Goal: Feedback & Contribution: Contribute content

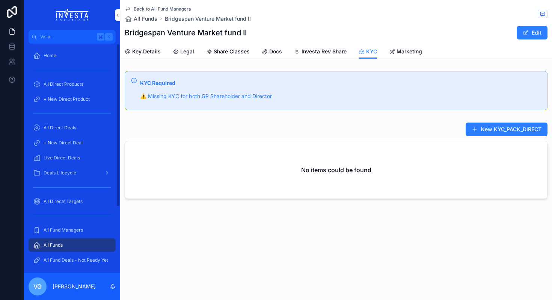
click at [74, 228] on span "All Fund Managers" at bounding box center [63, 230] width 39 height 6
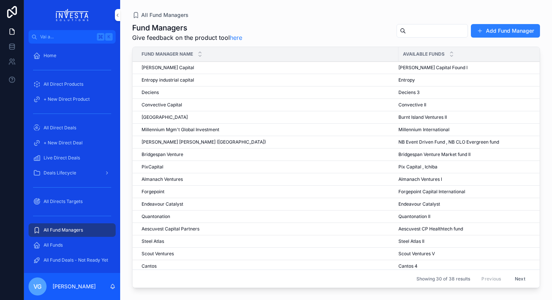
click at [158, 153] on span "Bridgespan Venture" at bounding box center [163, 154] width 42 height 6
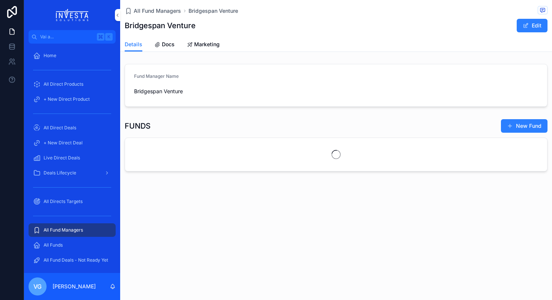
click at [166, 44] on span "Docs" at bounding box center [168, 45] width 13 height 8
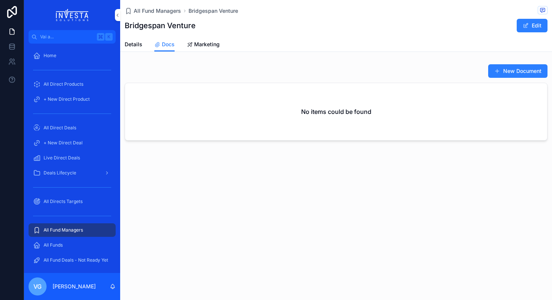
click at [69, 231] on span "All Fund Managers" at bounding box center [63, 230] width 39 height 6
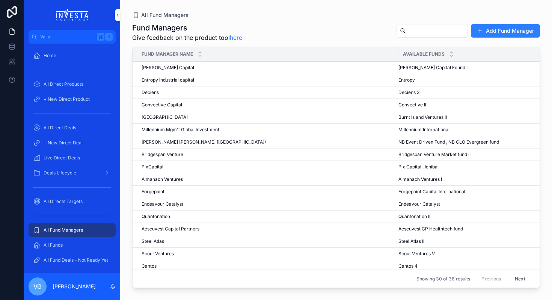
click at [160, 155] on span "Bridgespan Venture" at bounding box center [163, 154] width 42 height 6
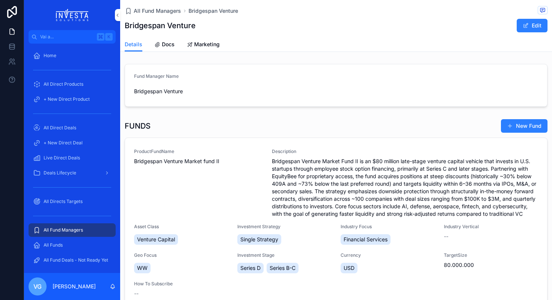
click at [151, 147] on link "ProductFundName Bridgespan Venture Market fund II Description Bridgespan Ventur…" at bounding box center [336, 223] width 422 height 170
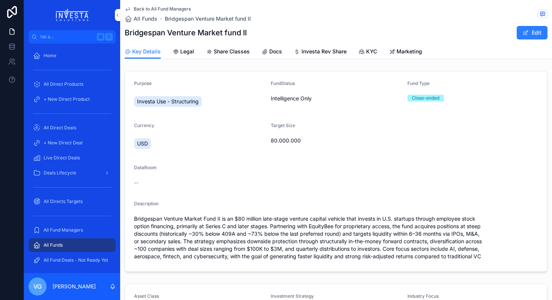
click at [271, 56] on link "Docs" at bounding box center [272, 52] width 20 height 15
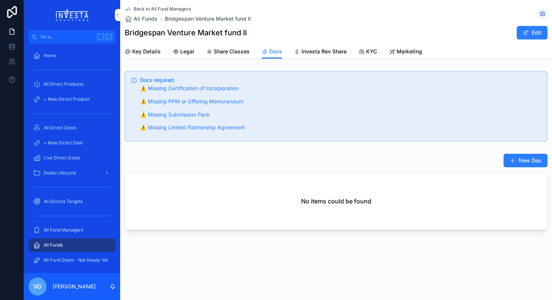
click at [271, 56] on link "Docs" at bounding box center [272, 52] width 20 height 14
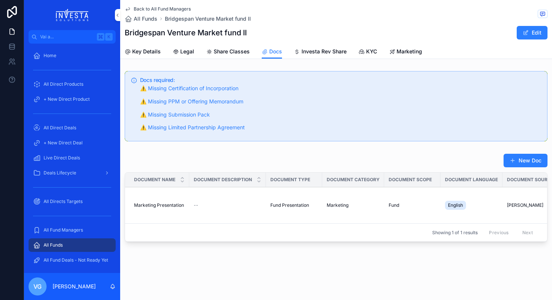
click at [60, 233] on span "All Fund Managers" at bounding box center [63, 230] width 39 height 6
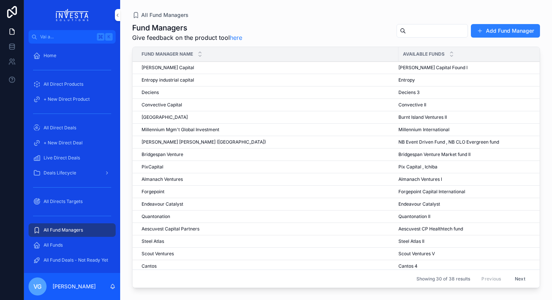
drag, startPoint x: 141, startPoint y: 153, endPoint x: 189, endPoint y: 156, distance: 48.2
click at [189, 156] on div "Bridgespan Venture Bridgespan Venture" at bounding box center [268, 154] width 253 height 6
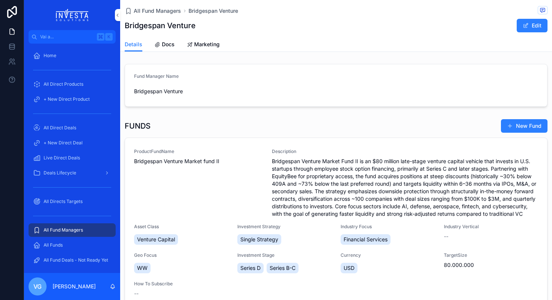
drag, startPoint x: 133, startPoint y: 160, endPoint x: 268, endPoint y: 42, distance: 179.5
click at [268, 42] on div "All Fund Managers Bridgespan Venture Bridgespan Venture Edit Details Details Do…" at bounding box center [336, 190] width 432 height 381
drag, startPoint x: 195, startPoint y: 26, endPoint x: 124, endPoint y: 27, distance: 71.0
click at [125, 27] on h1 "Bridgespan Venture" at bounding box center [160, 25] width 71 height 11
copy h1 "Bridgespan Venture"
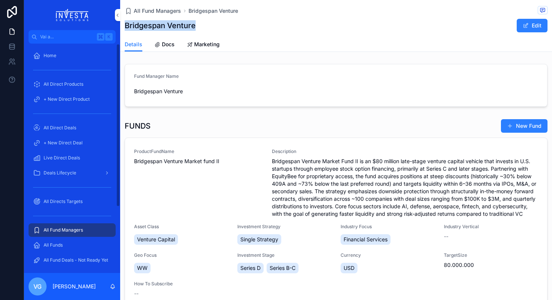
click at [66, 228] on span "All Fund Managers" at bounding box center [63, 230] width 39 height 6
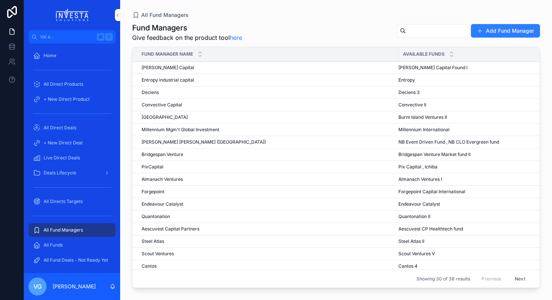
click at [149, 265] on span "Cantos" at bounding box center [149, 266] width 15 height 6
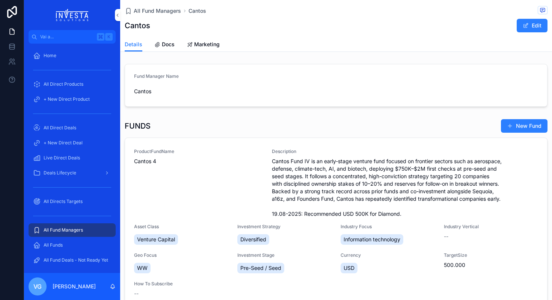
click at [197, 193] on div "ProductFundName Cantos 4" at bounding box center [198, 182] width 129 height 69
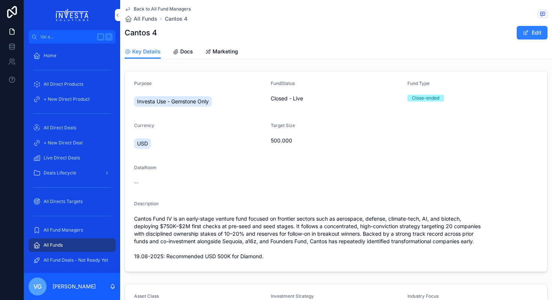
click at [178, 54] on icon "contenuto scorrevole" at bounding box center [176, 52] width 6 height 6
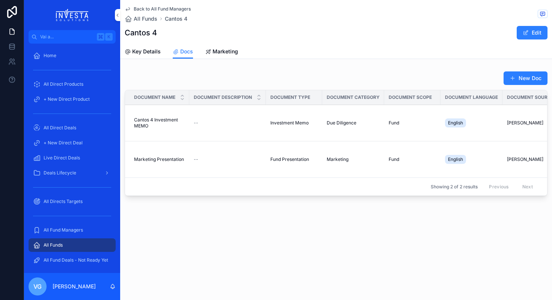
click at [528, 80] on button "New Doc" at bounding box center [526, 78] width 44 height 14
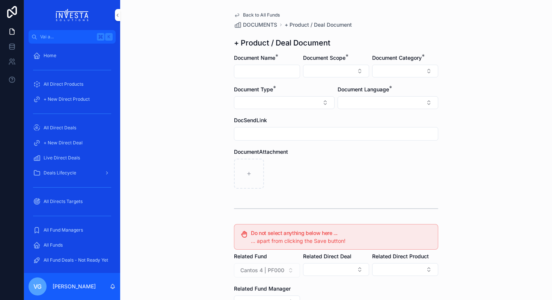
click at [277, 69] on input "contenuto scorrevole" at bounding box center [266, 71] width 65 height 11
click at [261, 70] on input "contenuto scorrevole" at bounding box center [266, 71] width 65 height 11
drag, startPoint x: 275, startPoint y: 71, endPoint x: 299, endPoint y: 70, distance: 24.4
click at [299, 70] on input "**********" at bounding box center [266, 71] width 65 height 11
click at [239, 72] on input "**********" at bounding box center [266, 71] width 65 height 11
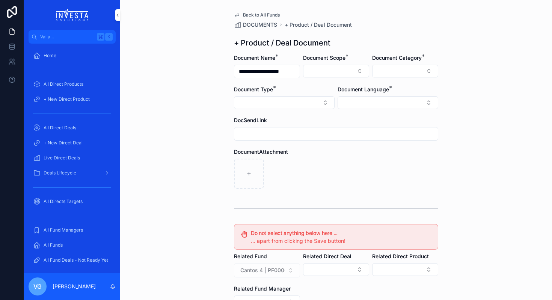
paste input "******"
drag, startPoint x: 296, startPoint y: 71, endPoint x: 314, endPoint y: 71, distance: 18.4
click at [315, 72] on form "**********" at bounding box center [336, 230] width 204 height 352
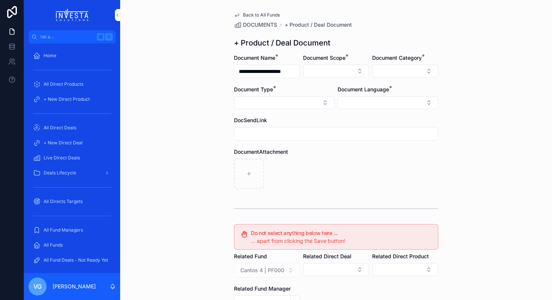
type input "**********"
click at [337, 73] on button "Select Button" at bounding box center [336, 71] width 66 height 13
click at [337, 116] on div "Fund" at bounding box center [336, 113] width 104 height 12
click at [405, 71] on button "Select Button" at bounding box center [405, 71] width 66 height 13
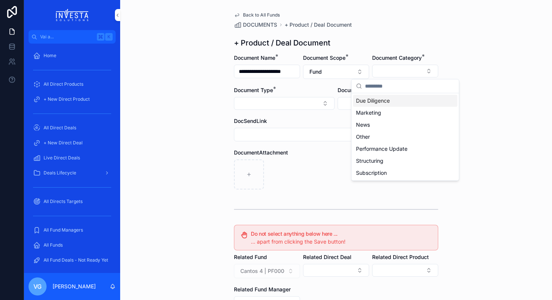
click at [404, 98] on div "Due Diligence" at bounding box center [405, 101] width 104 height 12
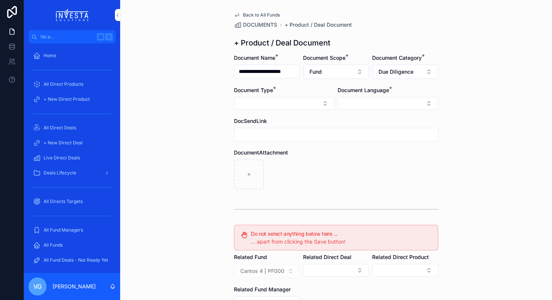
click at [282, 102] on button "Select Button" at bounding box center [284, 103] width 101 height 13
type input "****"
click at [272, 131] on span "Entity Structure Diagram" at bounding box center [265, 133] width 60 height 8
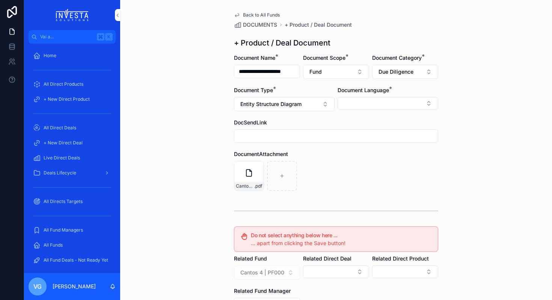
click at [407, 107] on button "Select Button" at bounding box center [388, 103] width 101 height 13
click at [371, 154] on div "English" at bounding box center [388, 157] width 104 height 12
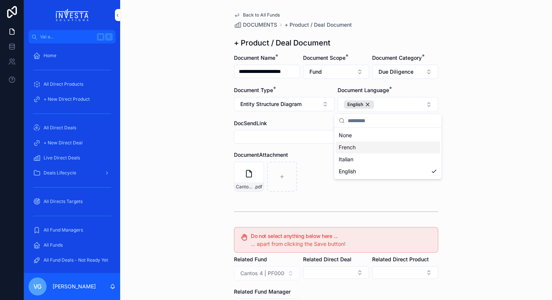
click at [532, 147] on div "**********" at bounding box center [336, 150] width 432 height 300
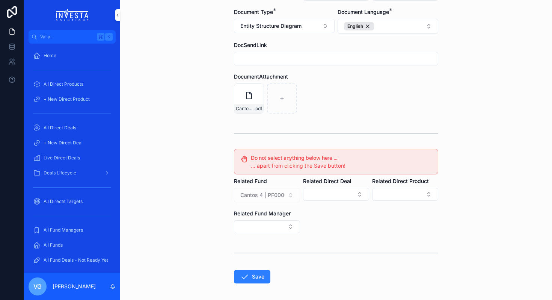
scroll to position [110, 0]
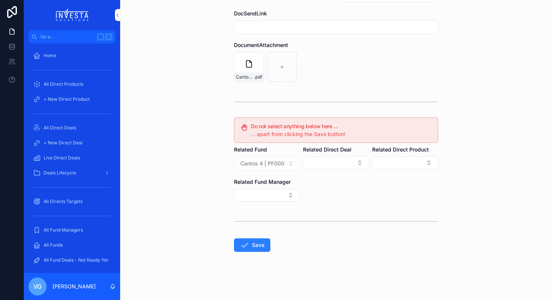
click at [237, 244] on button "Save" at bounding box center [252, 245] width 36 height 14
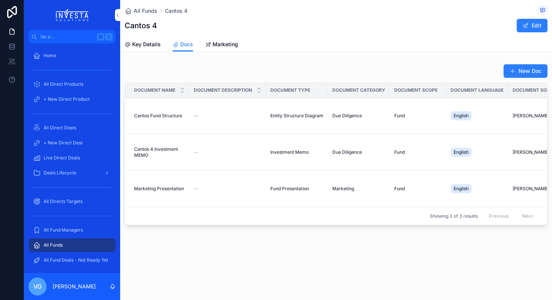
click at [529, 67] on button "New Doc" at bounding box center [526, 71] width 44 height 14
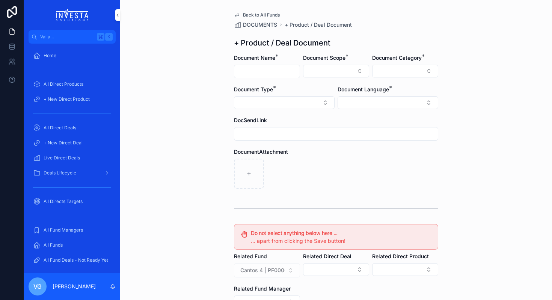
click at [281, 75] on input "contenuto scorrevole" at bounding box center [266, 71] width 65 height 11
type input "**********"
click at [341, 76] on button "Select Button" at bounding box center [336, 71] width 66 height 13
click at [322, 112] on div "Fund" at bounding box center [336, 113] width 104 height 12
click at [399, 103] on button "Select Button" at bounding box center [388, 103] width 101 height 13
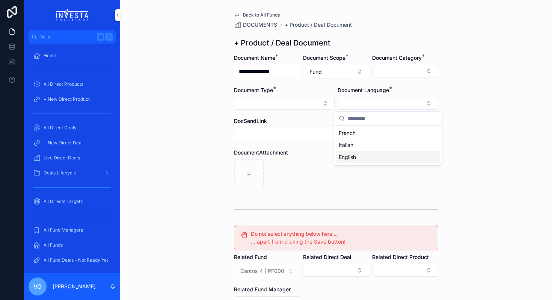
click at [375, 156] on div "English" at bounding box center [388, 157] width 104 height 12
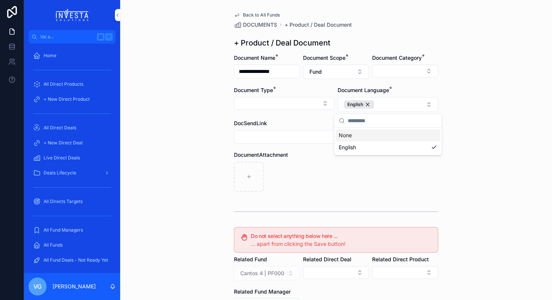
click at [447, 94] on div "**********" at bounding box center [336, 150] width 432 height 300
click at [420, 71] on button "Select Button" at bounding box center [405, 71] width 66 height 13
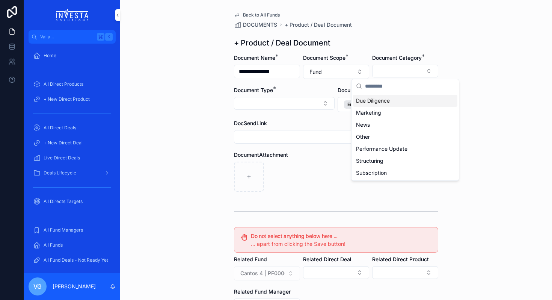
click at [395, 101] on div "Due Diligence" at bounding box center [405, 101] width 104 height 12
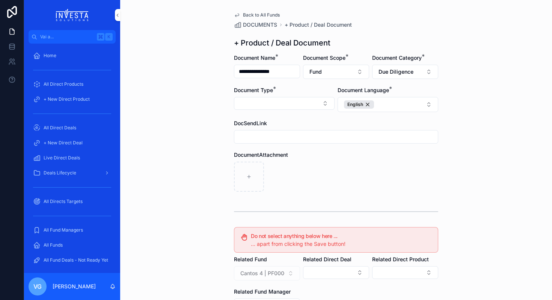
click at [310, 103] on button "Select Button" at bounding box center [284, 103] width 101 height 13
type input "*"
type input "***"
click at [267, 135] on span "Tax Certification" at bounding box center [255, 133] width 40 height 8
click at [354, 162] on div "contenuto scorrevole" at bounding box center [336, 177] width 204 height 30
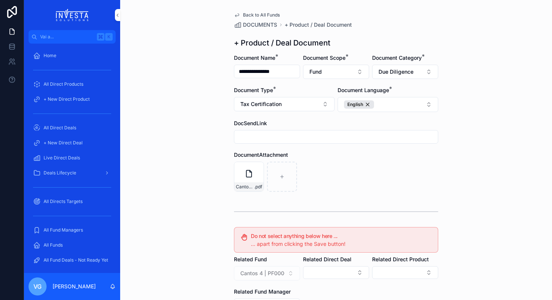
click at [381, 164] on div "Cantos IV GP LLC_W9_2024 .pdf" at bounding box center [336, 177] width 204 height 30
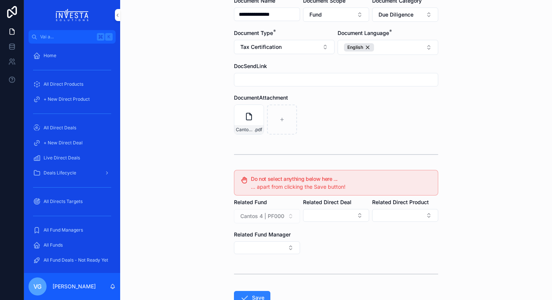
scroll to position [110, 0]
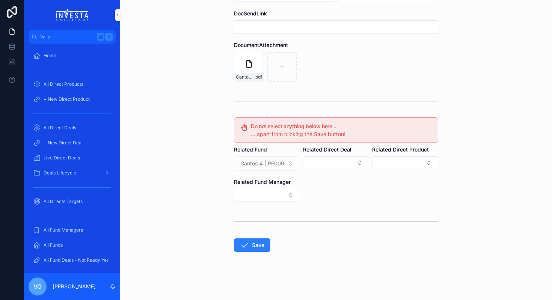
click at [261, 249] on button "Save" at bounding box center [252, 245] width 36 height 14
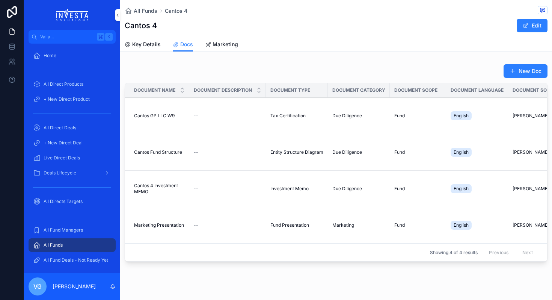
click at [525, 67] on button "New Doc" at bounding box center [526, 71] width 44 height 14
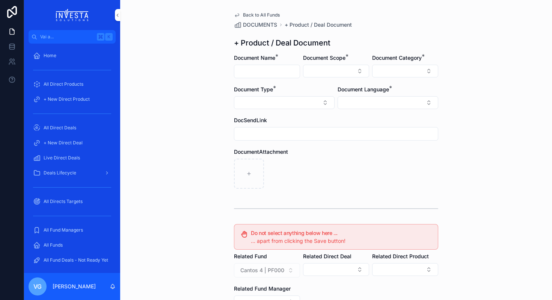
click at [266, 70] on input "contenuto scorrevole" at bounding box center [266, 71] width 65 height 11
type input "**********"
click at [354, 75] on button "Select Button" at bounding box center [336, 71] width 66 height 13
click at [316, 113] on div "Fund" at bounding box center [336, 113] width 104 height 12
click at [404, 71] on button "Select Button" at bounding box center [405, 71] width 66 height 13
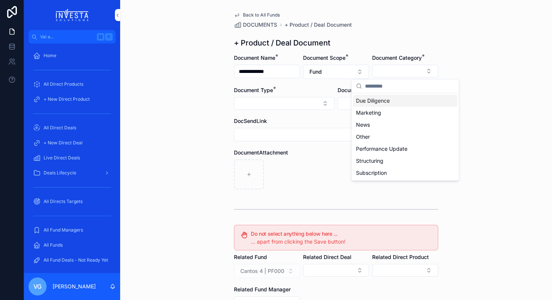
click at [396, 101] on div "Due Diligence" at bounding box center [405, 101] width 104 height 12
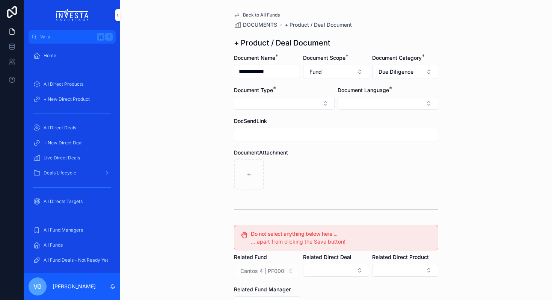
click at [302, 100] on button "Select Button" at bounding box center [284, 103] width 101 height 13
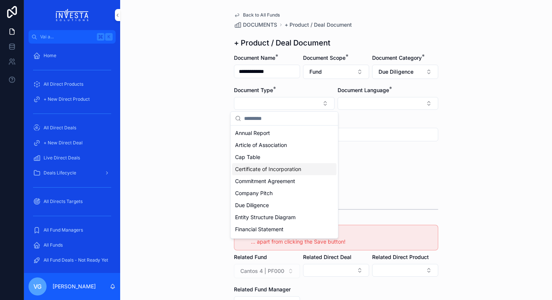
click at [280, 169] on span "Certificate of Incorporation" at bounding box center [268, 169] width 66 height 8
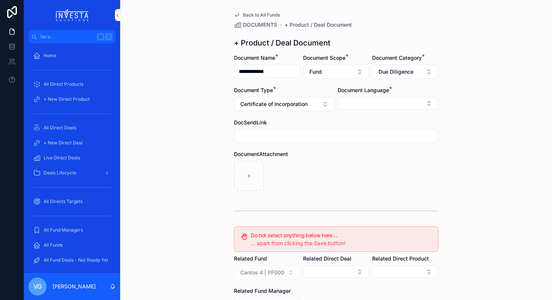
click at [408, 103] on button "Select Button" at bounding box center [388, 103] width 101 height 13
click at [387, 160] on div "English" at bounding box center [388, 157] width 104 height 12
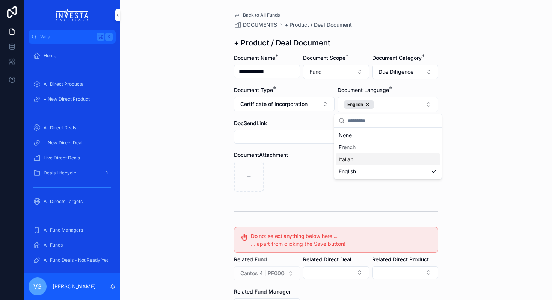
click at [499, 169] on div "**********" at bounding box center [336, 150] width 432 height 300
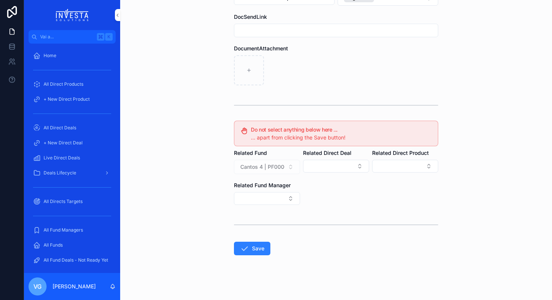
scroll to position [110, 0]
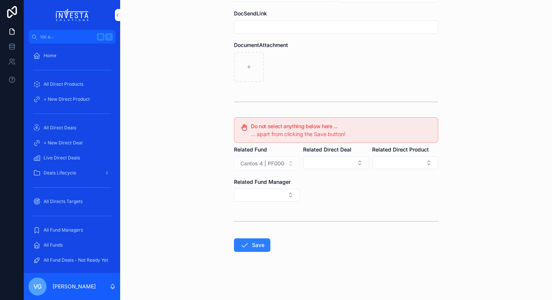
click at [251, 246] on button "Save" at bounding box center [252, 245] width 36 height 14
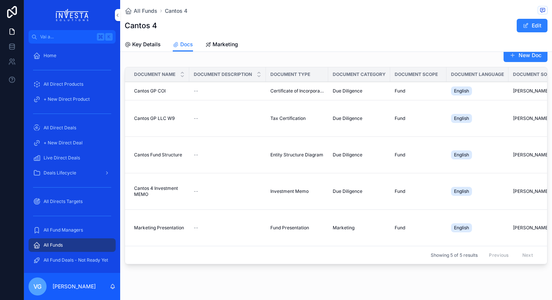
scroll to position [34, 0]
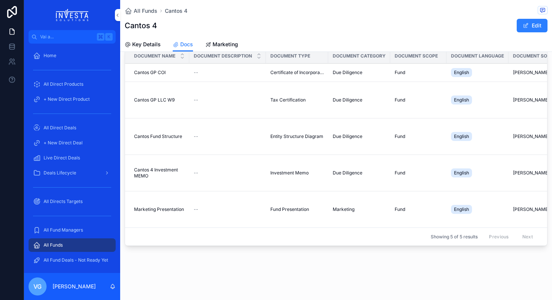
click at [263, 70] on td "--" at bounding box center [227, 73] width 77 height 18
click at [528, 29] on button "Edit" at bounding box center [532, 26] width 31 height 14
click at [298, 72] on span "Certificate of Incorporation" at bounding box center [297, 73] width 53 height 6
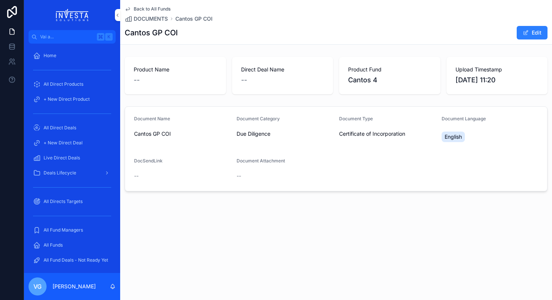
click at [268, 163] on label "Document Attachment" at bounding box center [261, 161] width 48 height 6
click at [228, 167] on div "DocSendLink --" at bounding box center [182, 170] width 97 height 24
click at [543, 28] on button "Edit" at bounding box center [532, 33] width 31 height 14
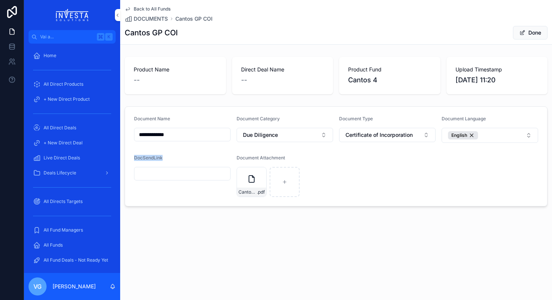
click at [532, 34] on button "Done" at bounding box center [530, 33] width 35 height 14
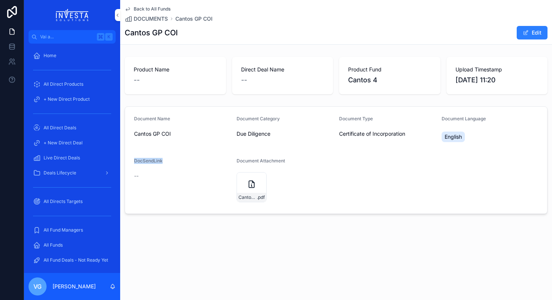
click at [139, 9] on span "Back to All Funds" at bounding box center [152, 9] width 37 height 6
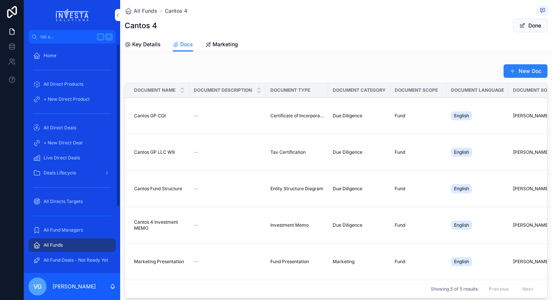
click at [82, 229] on span "All Fund Managers" at bounding box center [63, 230] width 39 height 6
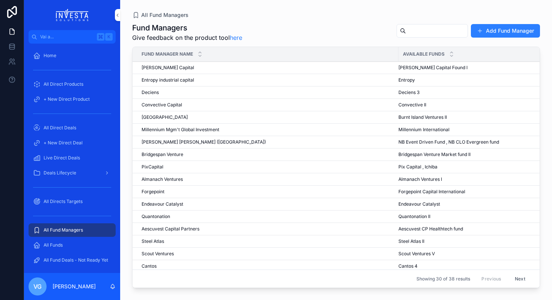
click at [153, 266] on span "Cantos" at bounding box center [149, 266] width 15 height 6
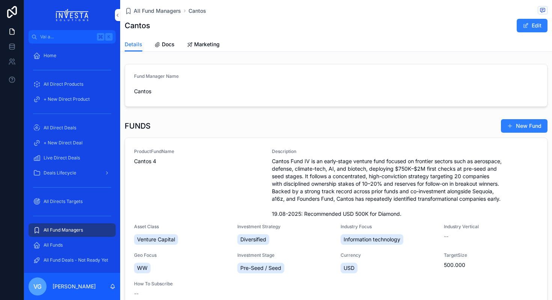
click at [168, 154] on span "ProductFundName" at bounding box center [198, 151] width 129 height 6
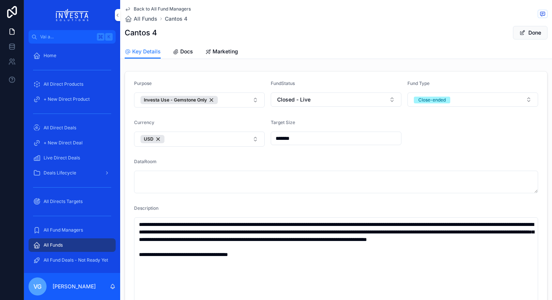
click at [186, 50] on span "Docs" at bounding box center [186, 52] width 13 height 8
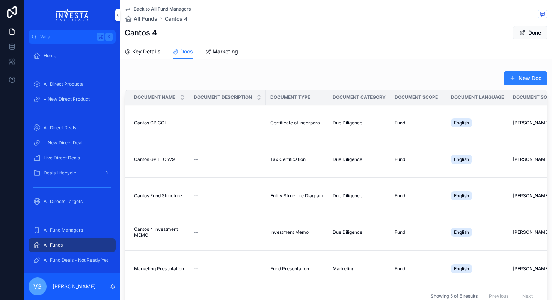
click at [529, 79] on button "New Doc" at bounding box center [526, 78] width 44 height 14
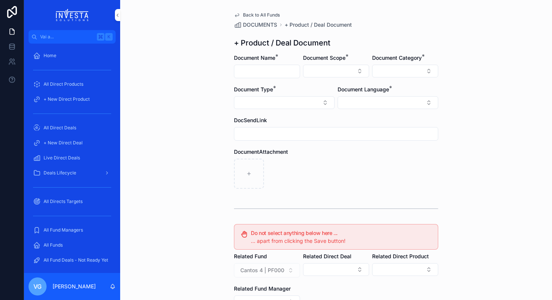
click at [281, 75] on input "contenuto scorrevole" at bounding box center [266, 71] width 65 height 11
type input "**********"
click at [343, 68] on button "Select Button" at bounding box center [336, 71] width 66 height 13
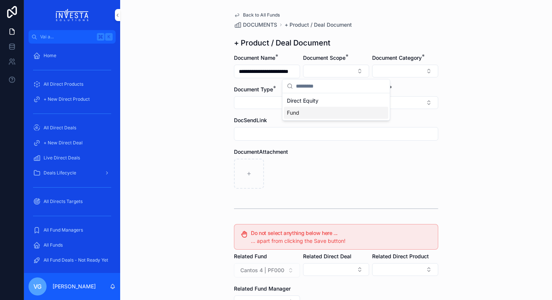
click at [333, 115] on div "Fund" at bounding box center [336, 113] width 104 height 12
click at [414, 72] on button "Select Button" at bounding box center [405, 71] width 66 height 13
click at [404, 16] on div "Back to All Funds" at bounding box center [336, 15] width 204 height 6
click at [426, 70] on button "Select Button" at bounding box center [405, 71] width 66 height 13
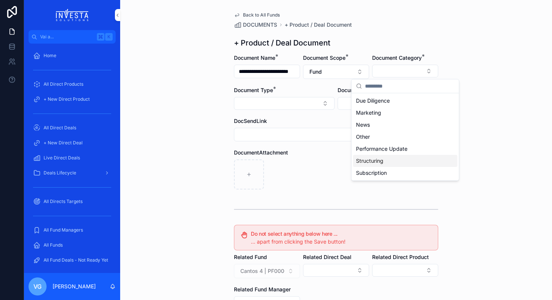
click at [387, 163] on div "Structuring" at bounding box center [405, 161] width 104 height 12
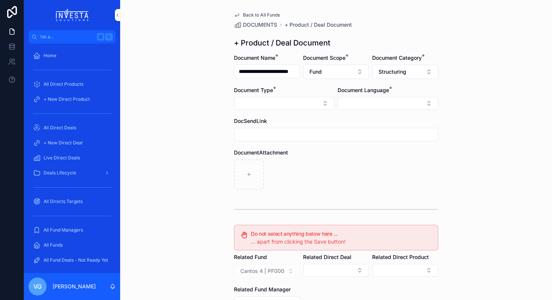
click at [309, 105] on button "Select Button" at bounding box center [284, 103] width 101 height 13
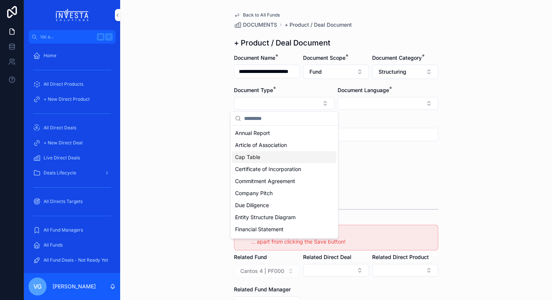
click at [209, 174] on div "**********" at bounding box center [336, 150] width 432 height 300
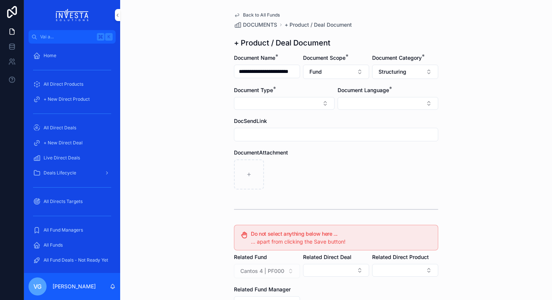
click at [264, 98] on button "Select Button" at bounding box center [284, 103] width 101 height 13
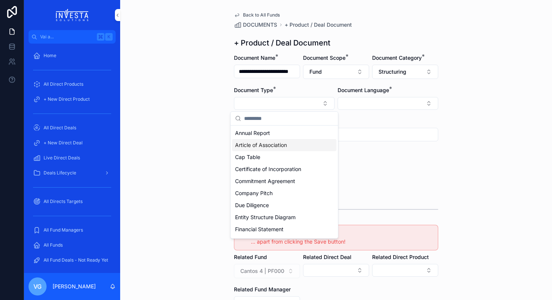
click at [271, 146] on span "Article of Association" at bounding box center [261, 145] width 52 height 8
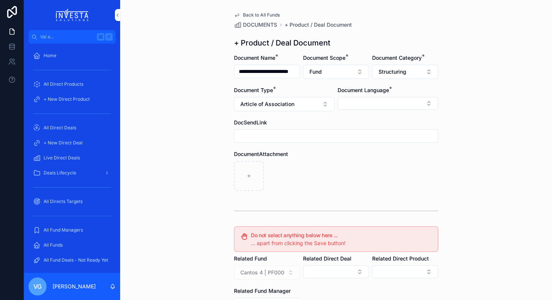
click at [384, 100] on button "Select Button" at bounding box center [388, 103] width 101 height 13
click at [384, 160] on div "English" at bounding box center [388, 157] width 104 height 12
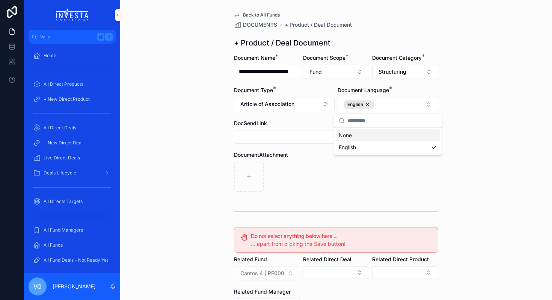
click at [503, 27] on div "**********" at bounding box center [336, 150] width 432 height 300
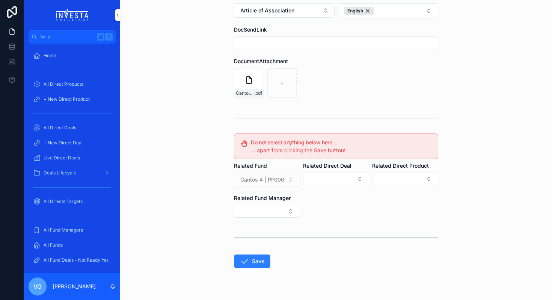
scroll to position [110, 0]
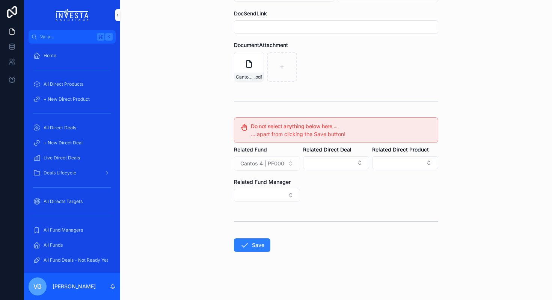
click at [259, 247] on button "Save" at bounding box center [252, 245] width 36 height 14
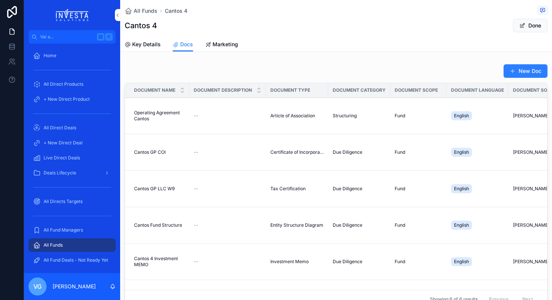
click at [514, 76] on button "New Doc" at bounding box center [526, 71] width 44 height 14
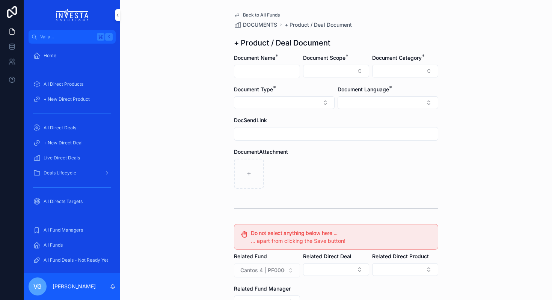
click at [270, 69] on input "contenuto scorrevole" at bounding box center [266, 71] width 65 height 11
type input "**********"
click at [337, 68] on button "Select Button" at bounding box center [336, 71] width 66 height 13
click at [329, 112] on div "Fund" at bounding box center [336, 113] width 104 height 12
click at [400, 61] on label "Document Category *" at bounding box center [397, 58] width 50 height 8
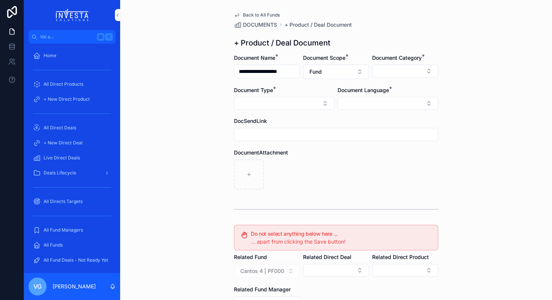
click at [399, 73] on button "Select Button" at bounding box center [405, 71] width 66 height 13
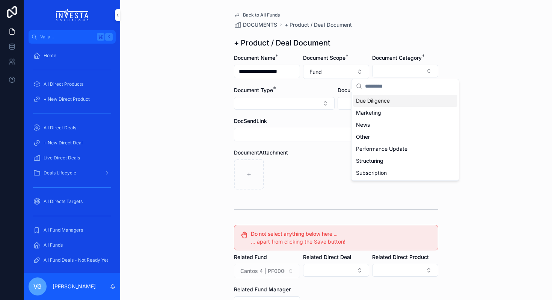
click at [397, 101] on div "Due Diligence" at bounding box center [405, 101] width 104 height 12
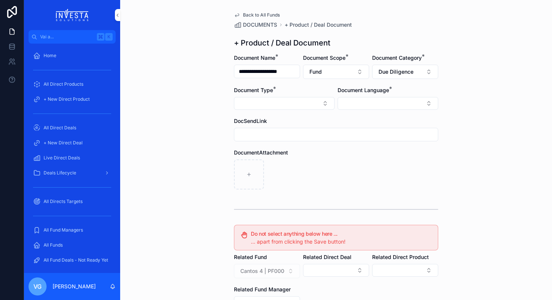
click at [293, 102] on button "Select Button" at bounding box center [284, 103] width 101 height 13
type input "*****"
click at [280, 133] on span "Financial Statement" at bounding box center [259, 133] width 48 height 8
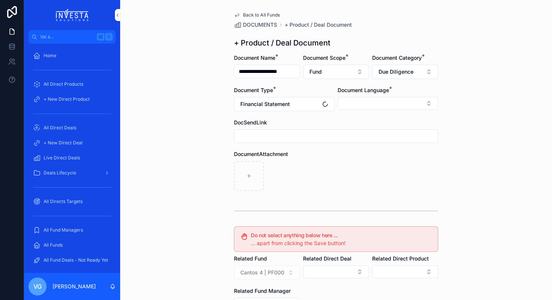
click at [322, 167] on div "contenuto scorrevole" at bounding box center [336, 176] width 204 height 30
click at [341, 106] on button "Select Button" at bounding box center [388, 103] width 101 height 13
click at [347, 153] on span "English" at bounding box center [347, 157] width 17 height 8
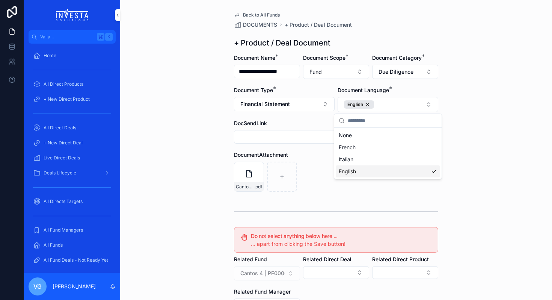
click at [316, 195] on form "**********" at bounding box center [336, 231] width 204 height 355
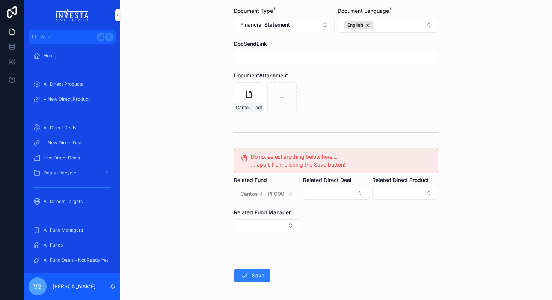
scroll to position [110, 0]
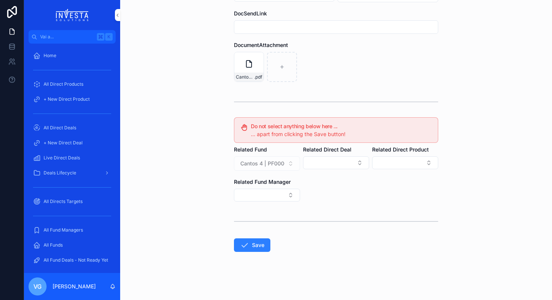
click at [251, 252] on form "**********" at bounding box center [336, 121] width 204 height 355
click at [253, 239] on button "Save" at bounding box center [252, 245] width 36 height 14
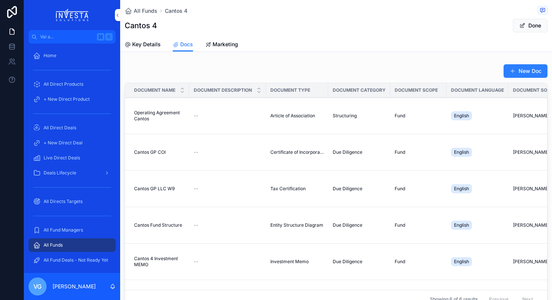
click at [525, 74] on button "New Doc" at bounding box center [526, 71] width 44 height 14
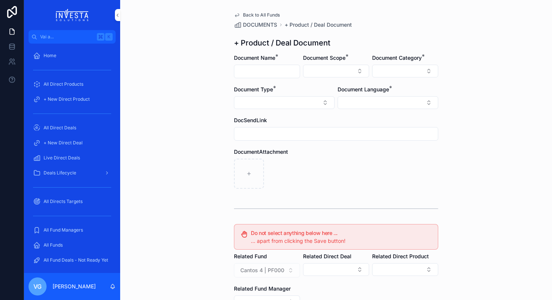
click at [253, 70] on input "contenuto scorrevole" at bounding box center [266, 71] width 65 height 11
type input "**********"
click at [211, 113] on div "**********" at bounding box center [336, 150] width 432 height 300
click at [334, 64] on div "Document Scope *" at bounding box center [336, 66] width 66 height 24
click at [333, 67] on button "Select Button" at bounding box center [336, 71] width 66 height 13
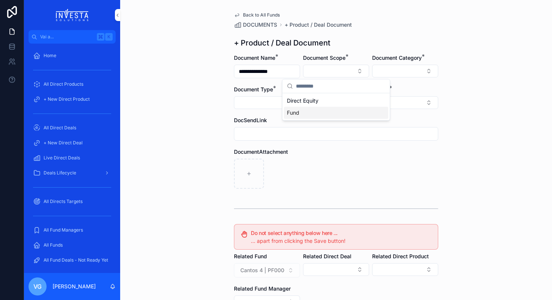
click at [334, 118] on div "Fund" at bounding box center [336, 113] width 104 height 12
click at [400, 75] on button "Select Button" at bounding box center [405, 71] width 66 height 13
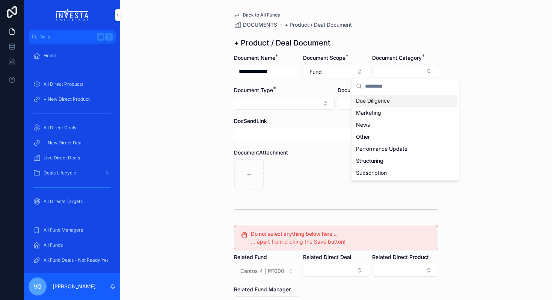
click at [375, 31] on div "**********" at bounding box center [336, 203] width 216 height 407
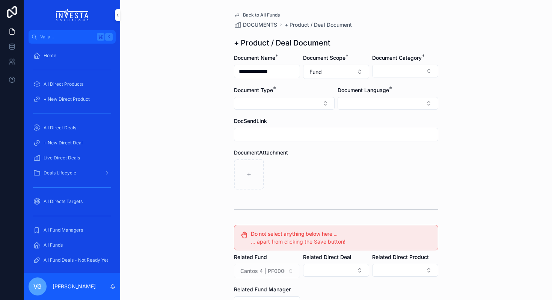
click at [280, 100] on button "Select Button" at bounding box center [284, 103] width 101 height 13
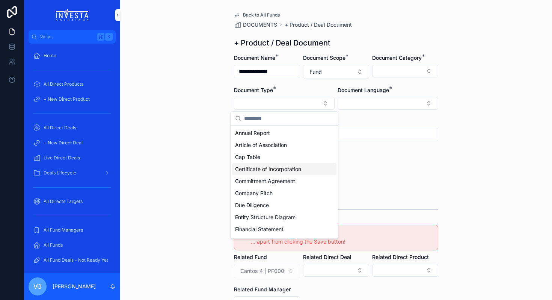
click at [276, 167] on span "Certificate of Incorporation" at bounding box center [268, 169] width 66 height 8
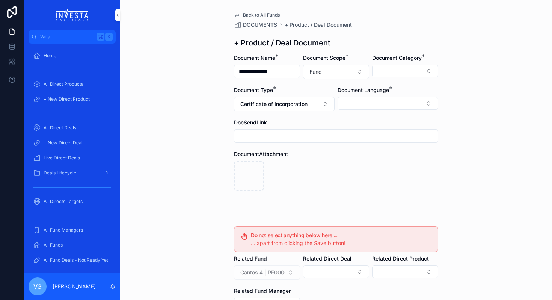
click at [397, 98] on button "Select Button" at bounding box center [388, 103] width 101 height 13
click at [352, 154] on span "English" at bounding box center [347, 157] width 17 height 8
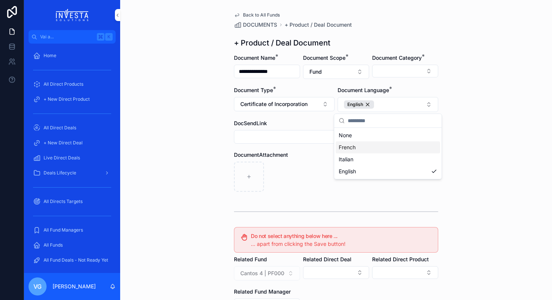
click at [469, 133] on div "**********" at bounding box center [336, 150] width 432 height 300
click at [416, 77] on button "Select Button" at bounding box center [405, 71] width 66 height 13
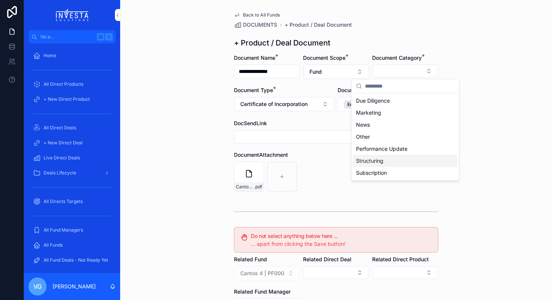
click at [381, 159] on span "Structuring" at bounding box center [369, 161] width 27 height 8
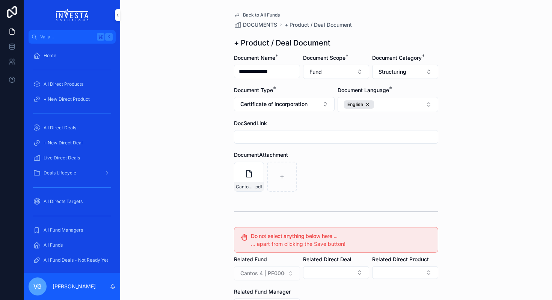
click at [345, 178] on div "Cantos Ventures IV, L.P. - DE (Fund COI) .pdf" at bounding box center [336, 177] width 204 height 30
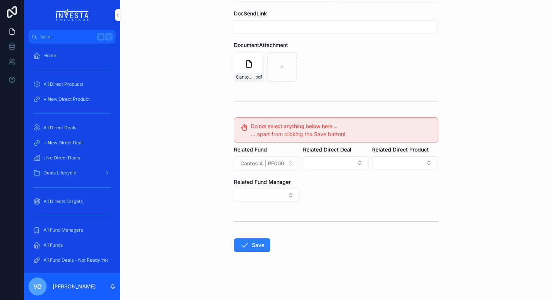
click at [243, 250] on button "Save" at bounding box center [252, 245] width 36 height 14
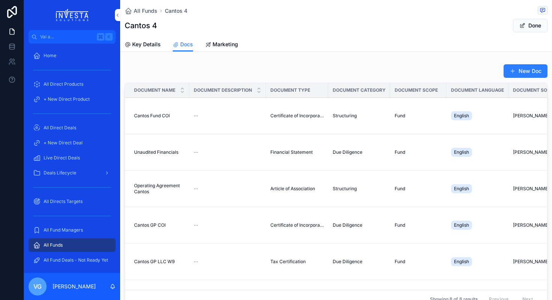
click at [332, 117] on td "Structuring" at bounding box center [359, 116] width 62 height 36
click at [322, 115] on span "Certificate of Incorporation" at bounding box center [297, 116] width 53 height 6
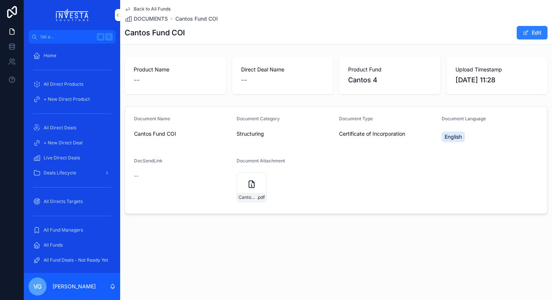
click at [534, 36] on button "Edit" at bounding box center [532, 33] width 31 height 14
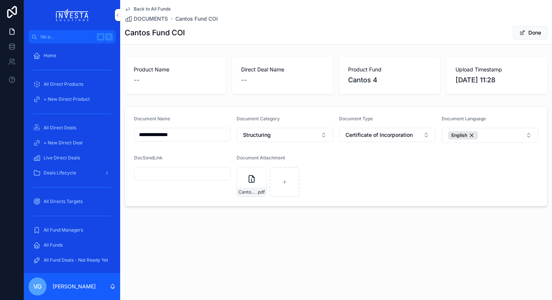
click at [293, 137] on button "Structuring" at bounding box center [285, 135] width 97 height 14
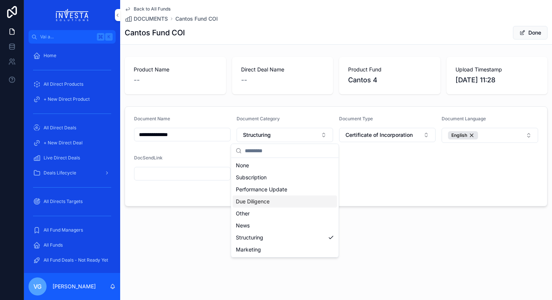
click at [276, 197] on div "Due Diligence" at bounding box center [285, 201] width 104 height 12
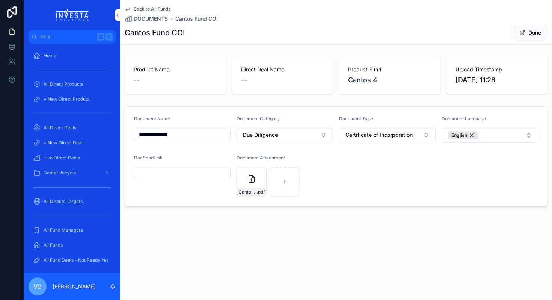
click at [532, 34] on button "Done" at bounding box center [530, 33] width 35 height 14
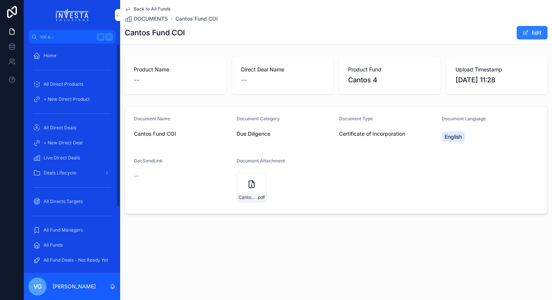
click at [74, 228] on span "All Fund Managers" at bounding box center [63, 230] width 39 height 6
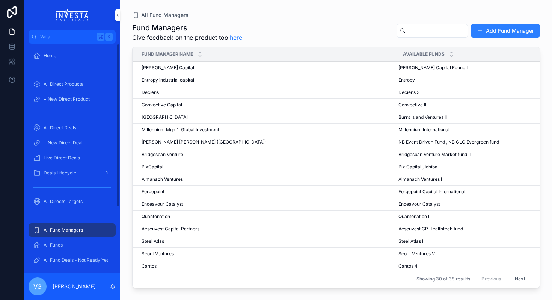
click at [152, 266] on span "Cantos" at bounding box center [149, 266] width 15 height 6
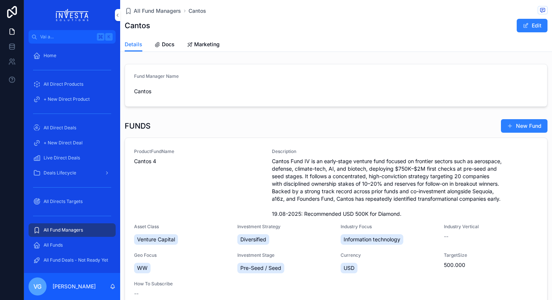
click at [195, 198] on div "ProductFundName Cantos 4" at bounding box center [198, 182] width 129 height 69
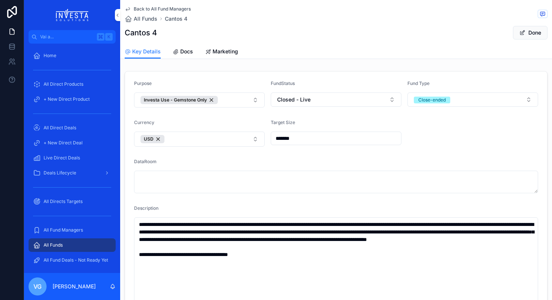
click at [184, 51] on span "Docs" at bounding box center [186, 52] width 13 height 8
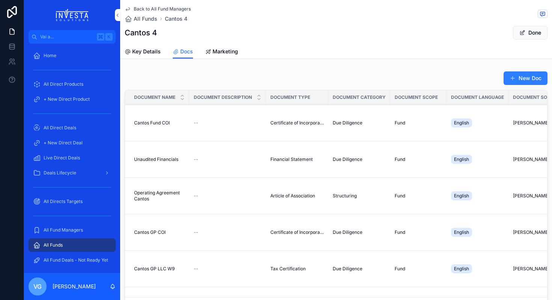
click at [530, 83] on button "New Doc" at bounding box center [526, 78] width 44 height 14
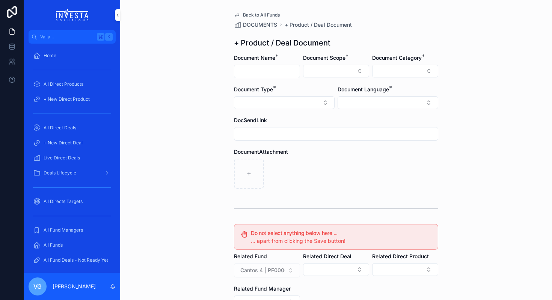
click at [280, 72] on input "contenuto scorrevole" at bounding box center [266, 71] width 65 height 11
click at [274, 65] on div "contenuto scorrevole" at bounding box center [267, 72] width 66 height 14
click at [273, 67] on input "contenuto scorrevole" at bounding box center [266, 71] width 65 height 11
type input "**********"
click at [428, 71] on button "Select Button" at bounding box center [405, 71] width 66 height 13
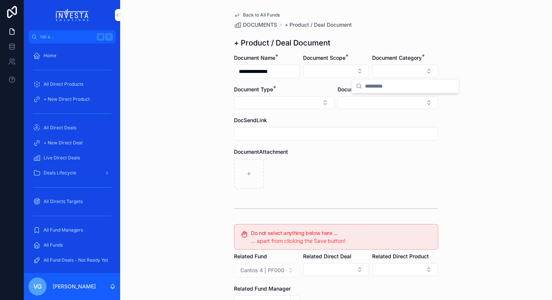
click at [277, 97] on button "Select Button" at bounding box center [284, 102] width 101 height 13
type input "***"
click at [274, 132] on span "Limited Partnership Agreement" at bounding box center [273, 133] width 77 height 8
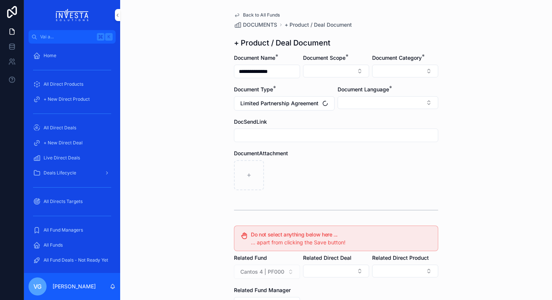
click at [396, 70] on button "Select Button" at bounding box center [405, 71] width 66 height 13
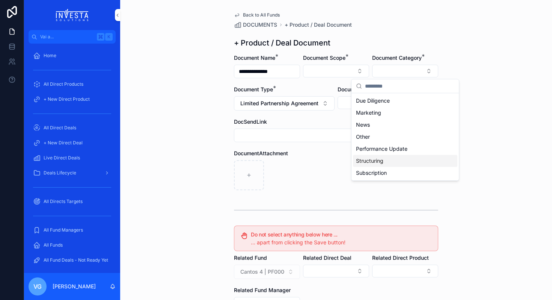
click at [381, 160] on span "Structuring" at bounding box center [369, 161] width 27 height 8
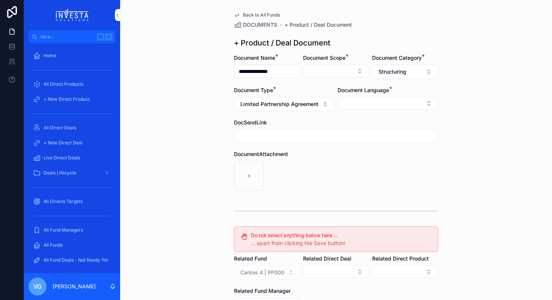
click at [372, 98] on button "Select Button" at bounding box center [388, 103] width 101 height 13
click at [360, 156] on div "English" at bounding box center [388, 157] width 104 height 12
click at [314, 162] on div "contenuto scorrevole" at bounding box center [336, 177] width 204 height 30
click at [328, 65] on button "Select Button" at bounding box center [336, 71] width 66 height 13
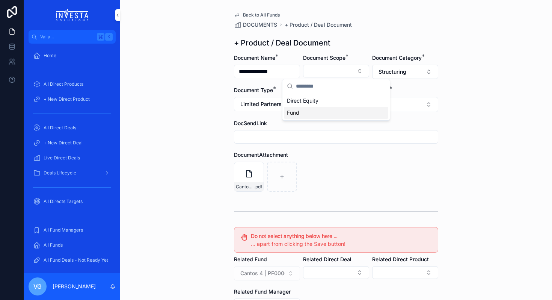
click at [325, 115] on div "Fund" at bounding box center [336, 113] width 104 height 12
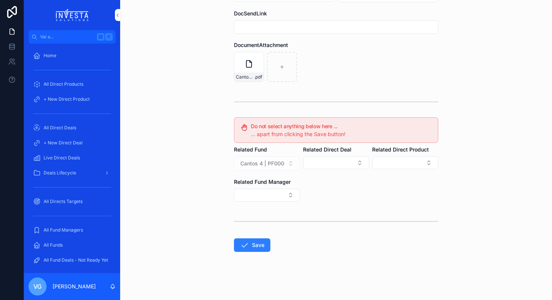
click at [236, 249] on button "Save" at bounding box center [252, 245] width 36 height 14
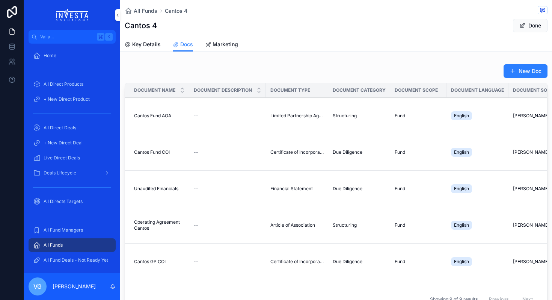
click at [533, 70] on button "New Doc" at bounding box center [526, 71] width 44 height 14
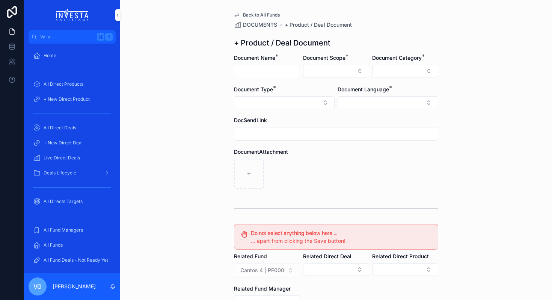
click at [273, 71] on input "contenuto scorrevole" at bounding box center [266, 71] width 65 height 11
click at [264, 68] on input "contenuto scorrevole" at bounding box center [266, 71] width 65 height 11
type input "**********"
click at [343, 70] on button "Select Button" at bounding box center [336, 71] width 66 height 13
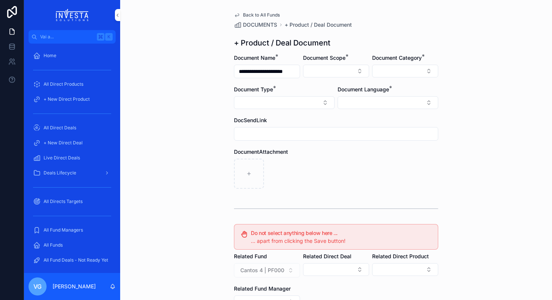
scroll to position [0, 0]
click at [328, 113] on div "Fund" at bounding box center [336, 113] width 104 height 12
click at [402, 68] on button "Select Button" at bounding box center [405, 71] width 66 height 13
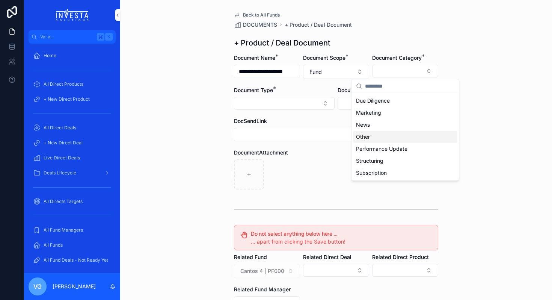
click at [403, 133] on div "Other" at bounding box center [405, 137] width 104 height 12
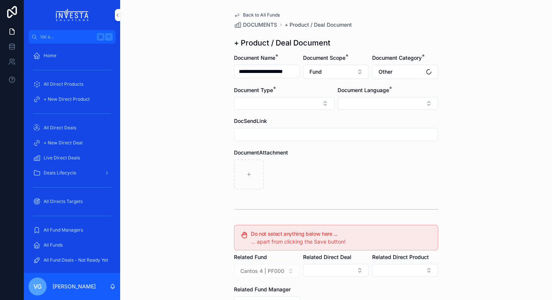
click at [307, 104] on button "Select Button" at bounding box center [284, 103] width 101 height 13
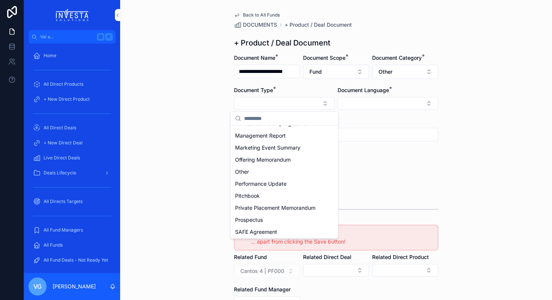
scroll to position [225, 0]
click at [287, 175] on div "Other" at bounding box center [284, 172] width 104 height 12
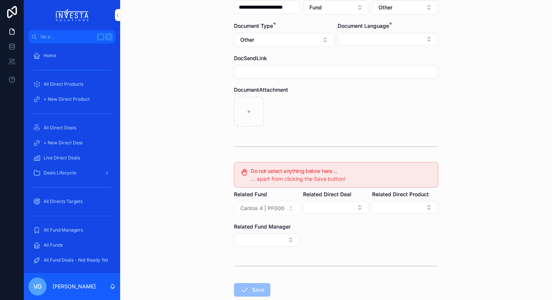
scroll to position [65, 0]
click at [364, 43] on button "Select Button" at bounding box center [388, 38] width 101 height 13
click at [352, 93] on span "English" at bounding box center [347, 92] width 17 height 8
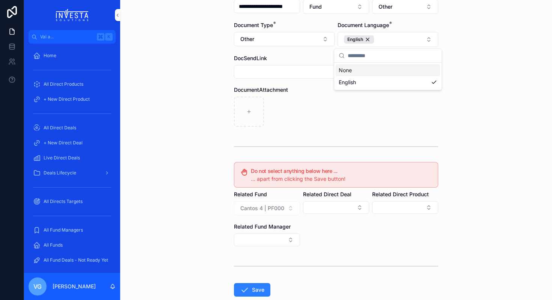
click at [290, 108] on div "contenuto scorrevole" at bounding box center [336, 112] width 204 height 30
click at [255, 293] on button "Save" at bounding box center [252, 290] width 36 height 14
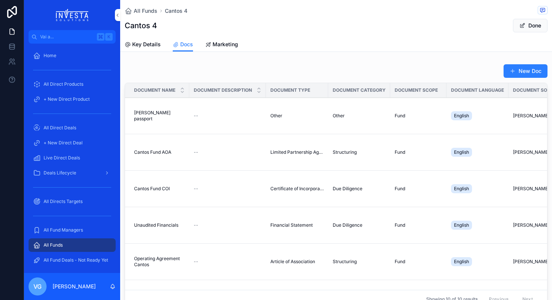
click at [520, 70] on button "New Doc" at bounding box center [526, 71] width 44 height 14
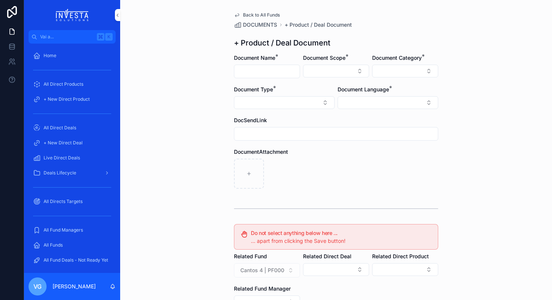
click at [277, 67] on input "contenuto scorrevole" at bounding box center [266, 71] width 65 height 11
type input "**********"
click at [350, 69] on button "Select Button" at bounding box center [336, 71] width 66 height 13
click at [314, 115] on div "Fund" at bounding box center [336, 113] width 104 height 12
click at [410, 70] on button "Select Button" at bounding box center [405, 71] width 66 height 13
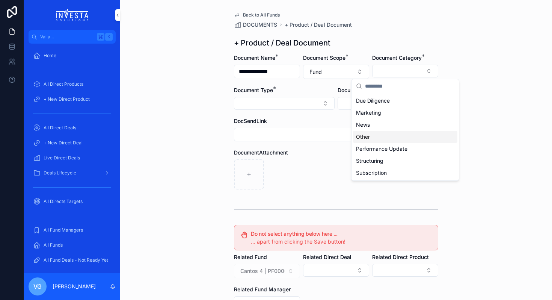
click at [382, 133] on div "Other" at bounding box center [405, 137] width 104 height 12
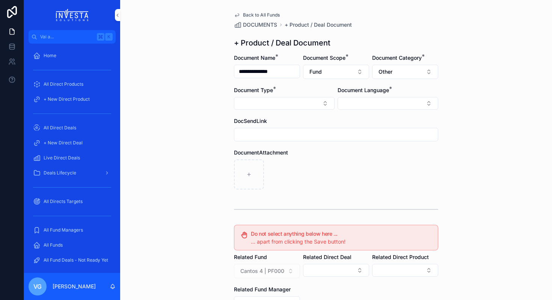
click at [295, 93] on div "Document Type *" at bounding box center [284, 90] width 101 height 8
click at [295, 109] on button "Select Button" at bounding box center [284, 103] width 101 height 13
type input "*"
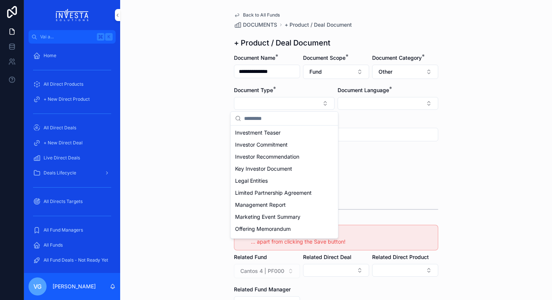
scroll to position [214, 0]
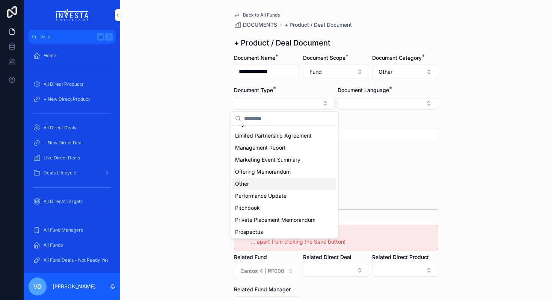
click at [263, 185] on div "Other" at bounding box center [284, 184] width 104 height 12
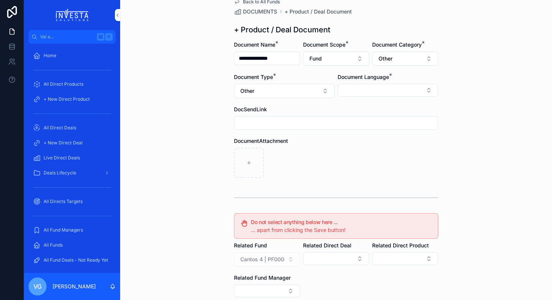
scroll to position [13, 0]
click at [382, 81] on div "Document Language *" at bounding box center [388, 85] width 101 height 25
click at [380, 91] on button "Select Button" at bounding box center [388, 90] width 101 height 13
click at [360, 145] on div "English" at bounding box center [388, 144] width 104 height 12
click at [473, 147] on div "**********" at bounding box center [336, 137] width 432 height 300
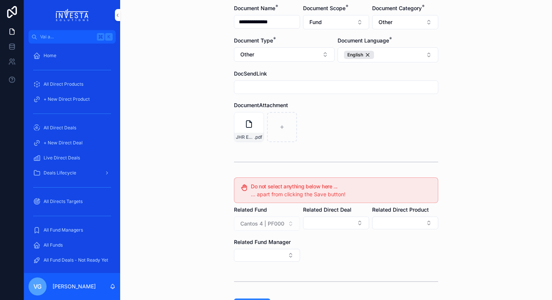
scroll to position [110, 0]
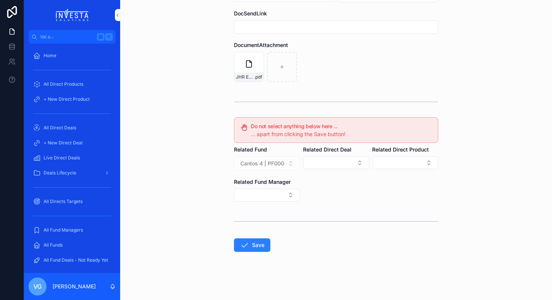
click at [256, 239] on button "Save" at bounding box center [252, 245] width 36 height 14
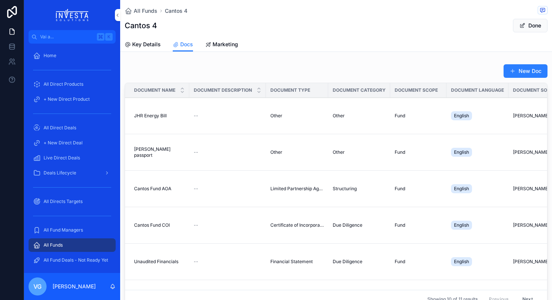
click at [526, 65] on button "New Doc" at bounding box center [526, 71] width 44 height 14
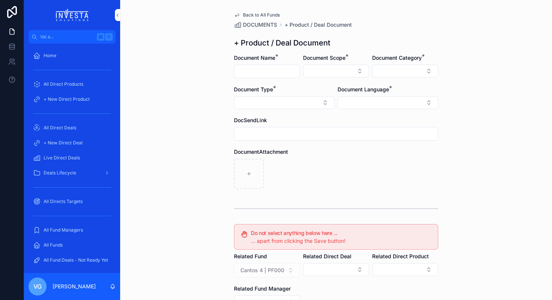
click at [276, 68] on input "contenuto scorrevole" at bounding box center [266, 71] width 65 height 11
click at [275, 73] on input "******" at bounding box center [266, 71] width 65 height 11
type input "**********"
click at [344, 70] on button "Select Button" at bounding box center [336, 71] width 66 height 13
click at [316, 116] on div "Fund" at bounding box center [336, 113] width 104 height 12
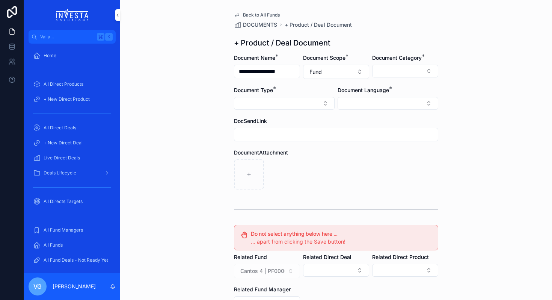
click at [409, 67] on button "Select Button" at bounding box center [405, 71] width 66 height 13
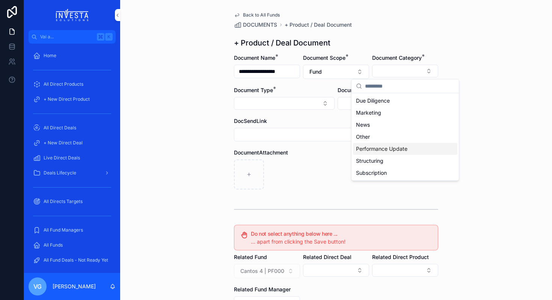
click at [399, 150] on span "Performance Update" at bounding box center [381, 149] width 51 height 8
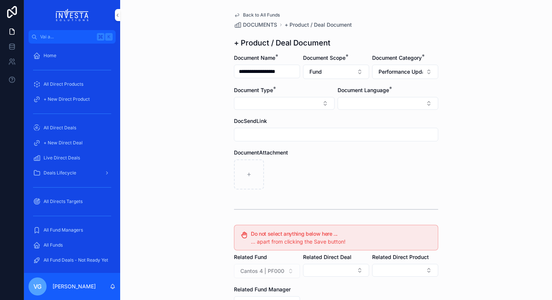
click at [299, 100] on button "Select Button" at bounding box center [284, 103] width 101 height 13
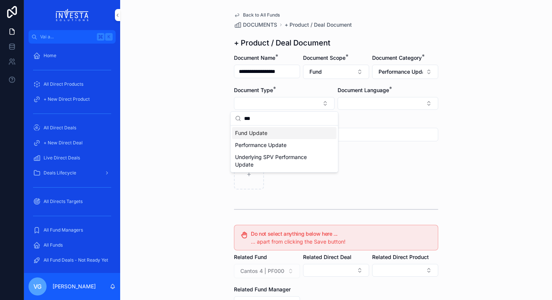
type input "***"
click at [263, 133] on span "Fund Update" at bounding box center [251, 133] width 32 height 8
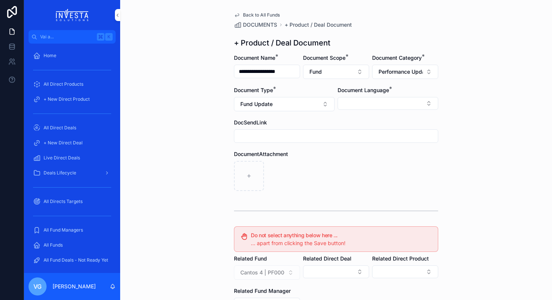
click at [274, 111] on button "Fund Update" at bounding box center [284, 104] width 101 height 14
type input "***"
click at [259, 147] on span "Performance Update" at bounding box center [260, 147] width 51 height 8
click at [378, 101] on button "Select Button" at bounding box center [388, 103] width 101 height 13
click at [358, 158] on div "English" at bounding box center [388, 157] width 104 height 12
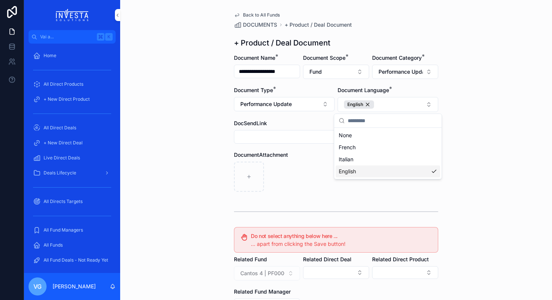
click at [300, 181] on div "contenuto scorrevole" at bounding box center [336, 177] width 204 height 30
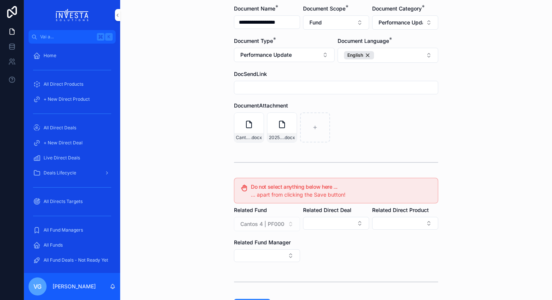
scroll to position [110, 0]
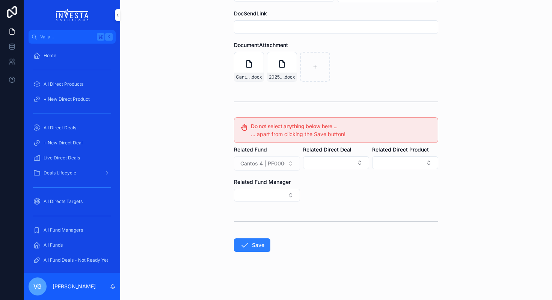
click at [243, 240] on icon "contenuto scorrevole" at bounding box center [244, 244] width 9 height 9
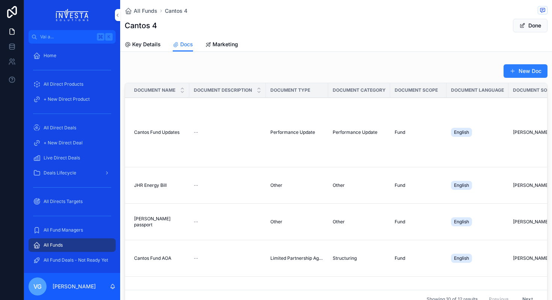
click at [76, 228] on span "All Fund Managers" at bounding box center [63, 230] width 39 height 6
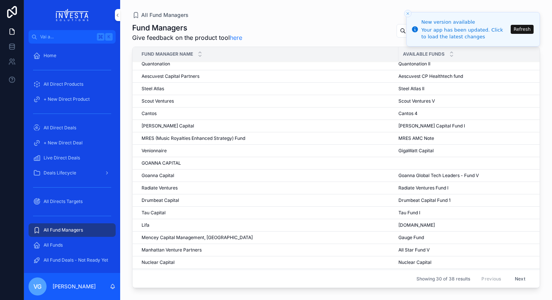
scroll to position [164, 0]
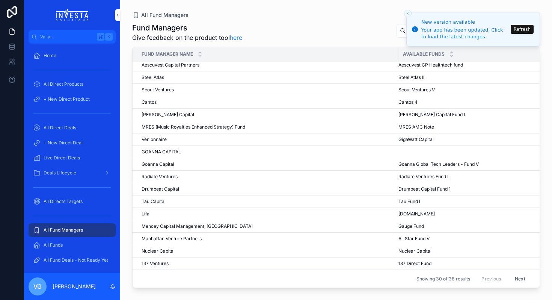
click at [524, 278] on button "Next" at bounding box center [520, 279] width 21 height 12
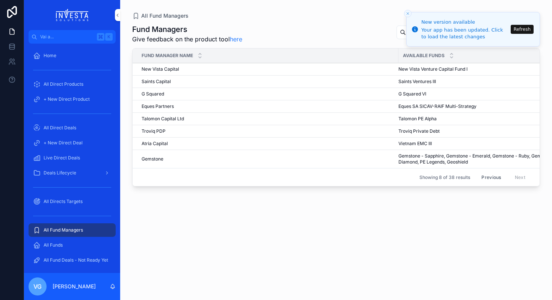
click at [519, 30] on button "Refresh" at bounding box center [522, 29] width 23 height 9
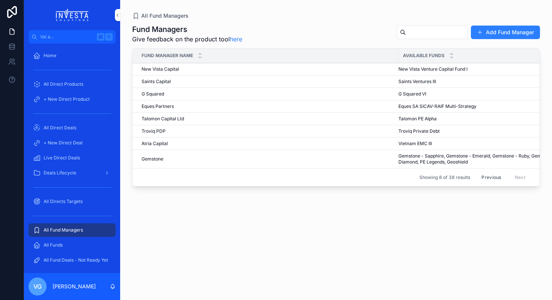
click at [482, 177] on button "Previous" at bounding box center [491, 177] width 30 height 12
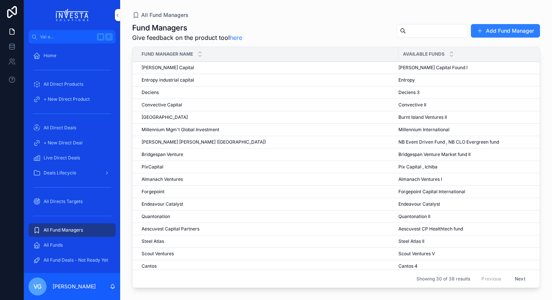
click at [154, 106] on span "Convective Capital" at bounding box center [162, 105] width 41 height 6
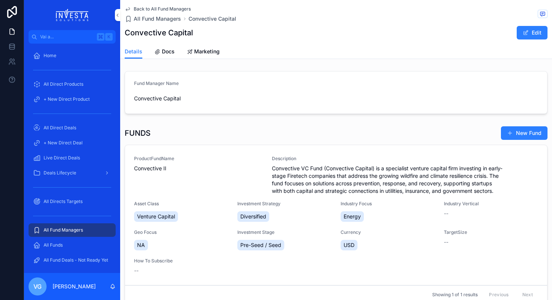
click at [163, 182] on div "ProductFundName Convective II" at bounding box center [198, 175] width 129 height 39
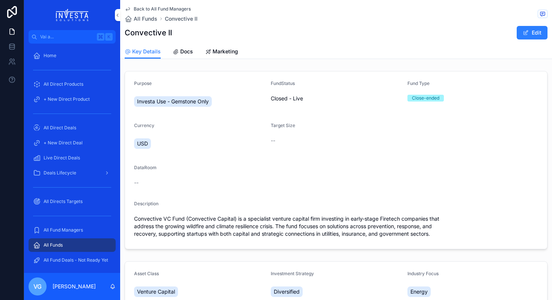
click at [188, 54] on span "Docs" at bounding box center [186, 52] width 13 height 8
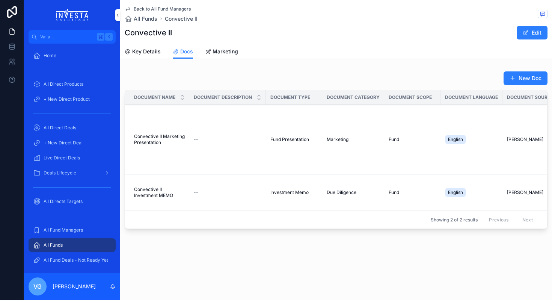
click at [523, 79] on button "New Doc" at bounding box center [526, 78] width 44 height 14
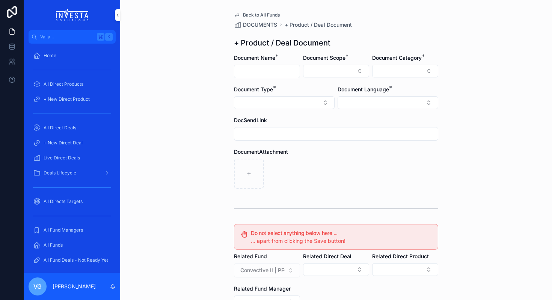
click at [259, 65] on div "contenuto scorrevole" at bounding box center [267, 72] width 66 height 14
click at [258, 70] on input "contenuto scorrevole" at bounding box center [266, 71] width 65 height 11
type input "**********"
click at [351, 70] on button "Select Button" at bounding box center [336, 71] width 66 height 13
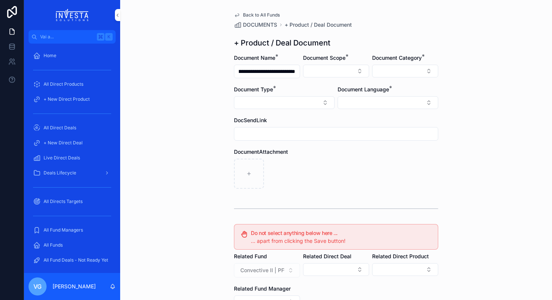
scroll to position [0, 0]
click at [331, 114] on div "Fund" at bounding box center [336, 113] width 104 height 12
click at [367, 95] on div "Document Language *" at bounding box center [388, 97] width 101 height 23
click at [367, 104] on button "Select Button" at bounding box center [388, 103] width 101 height 13
click at [358, 154] on div "English" at bounding box center [388, 157] width 104 height 12
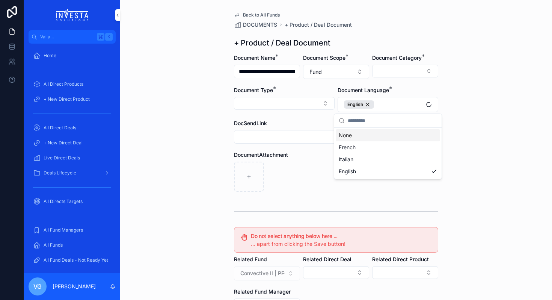
click at [470, 102] on div "**********" at bounding box center [336, 150] width 432 height 300
click at [201, 135] on div "**********" at bounding box center [336, 150] width 432 height 300
click at [278, 105] on button "Select Button" at bounding box center [284, 103] width 101 height 13
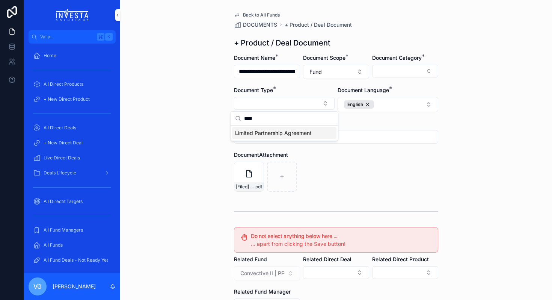
type input "****"
click at [262, 138] on div "Limited Partnership Agreement" at bounding box center [284, 133] width 104 height 12
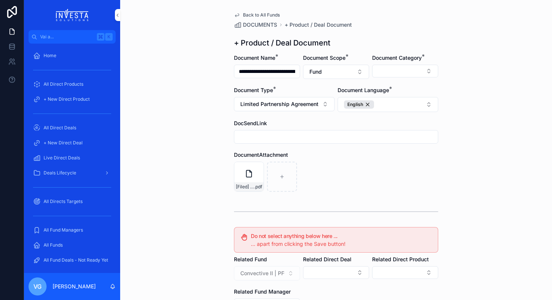
click at [408, 70] on button "Select Button" at bounding box center [405, 71] width 66 height 13
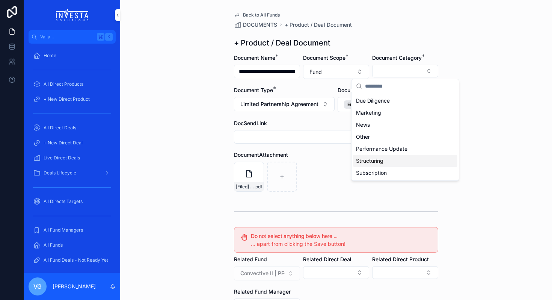
click at [379, 162] on span "Structuring" at bounding box center [369, 161] width 27 height 8
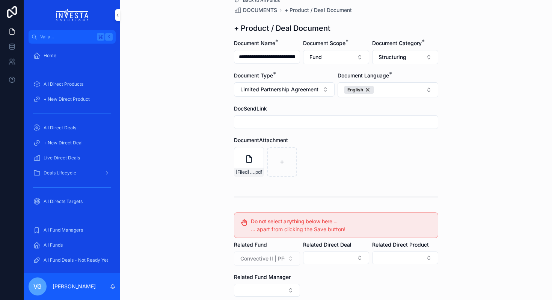
scroll to position [110, 0]
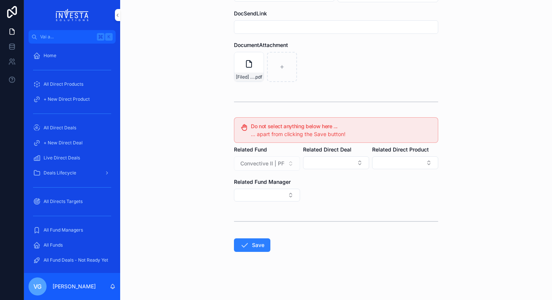
click at [246, 250] on button "Save" at bounding box center [252, 245] width 36 height 14
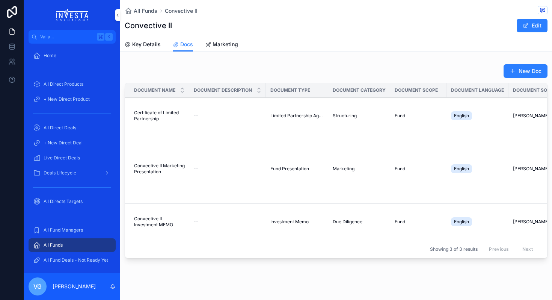
click at [536, 69] on button "New Doc" at bounding box center [526, 71] width 44 height 14
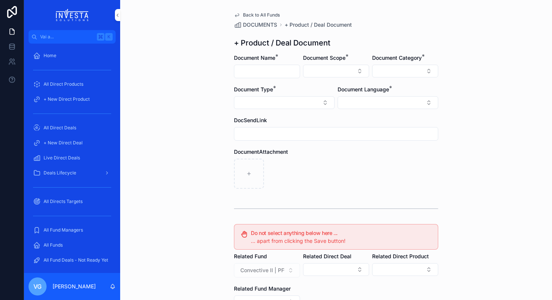
click at [272, 69] on input "contenuto scorrevole" at bounding box center [266, 71] width 65 height 11
click at [251, 71] on input "**********" at bounding box center [266, 71] width 65 height 11
type input "**********"
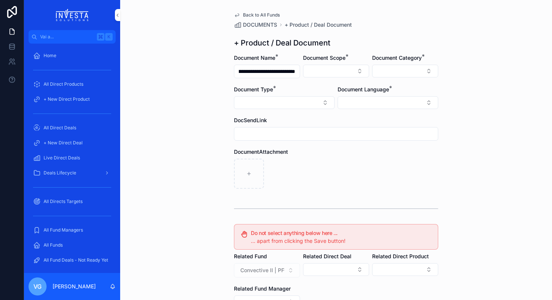
click at [324, 74] on button "Select Button" at bounding box center [336, 71] width 66 height 13
click at [312, 114] on div "Fund" at bounding box center [336, 113] width 104 height 12
click at [426, 21] on div "DOCUMENTS + Product / Deal Document" at bounding box center [336, 25] width 204 height 8
click at [397, 67] on button "Select Button" at bounding box center [405, 71] width 66 height 13
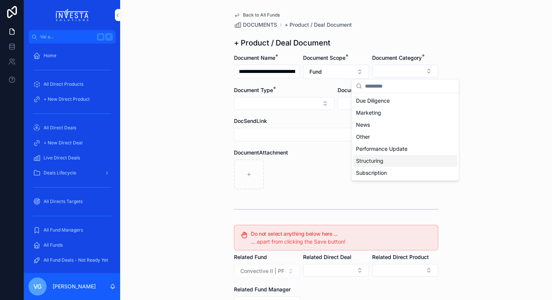
click at [376, 162] on span "Structuring" at bounding box center [369, 161] width 27 height 8
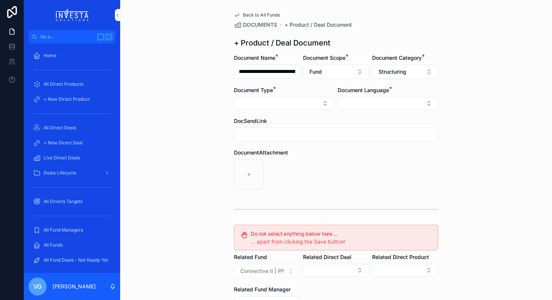
click at [288, 103] on button "Select Button" at bounding box center [284, 103] width 101 height 13
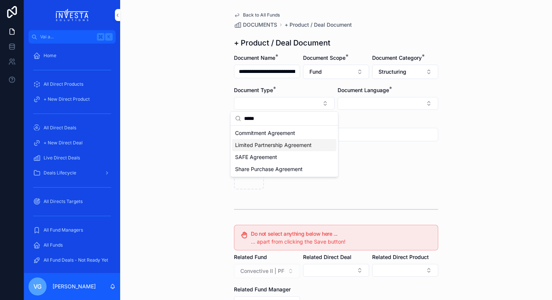
type input "*****"
click at [283, 143] on span "Limited Partnership Agreement" at bounding box center [273, 145] width 77 height 8
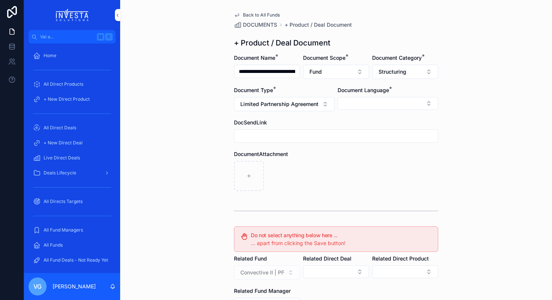
click at [361, 107] on button "Select Button" at bounding box center [388, 103] width 101 height 13
click at [354, 155] on span "English" at bounding box center [347, 157] width 17 height 8
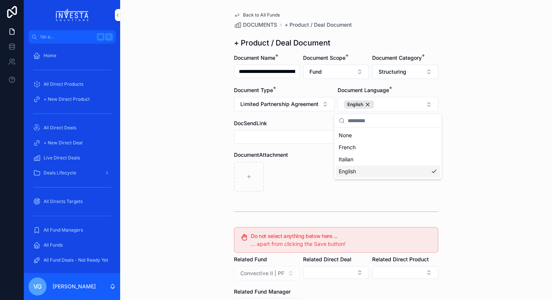
click at [494, 170] on div "**********" at bounding box center [336, 150] width 432 height 300
click at [272, 71] on input "**********" at bounding box center [266, 71] width 65 height 11
type input "**********"
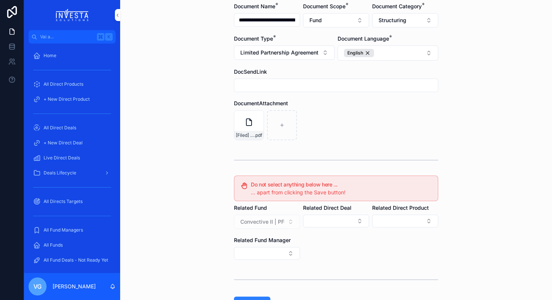
scroll to position [110, 0]
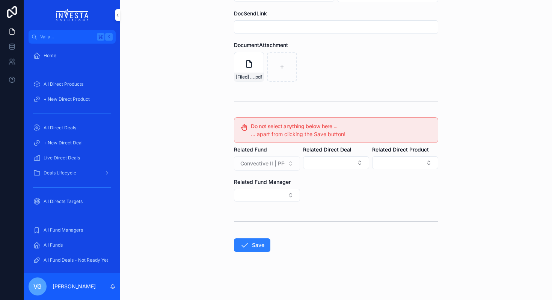
click at [255, 254] on form "**********" at bounding box center [336, 121] width 204 height 355
click at [257, 248] on button "Save" at bounding box center [252, 245] width 36 height 14
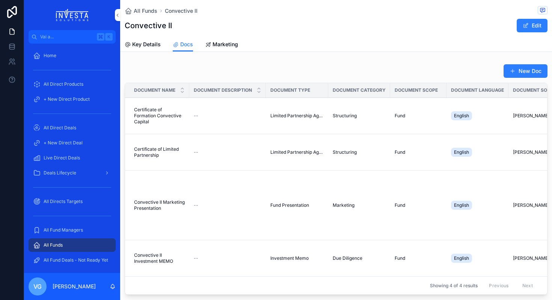
click at [520, 72] on button "New Doc" at bounding box center [526, 71] width 44 height 14
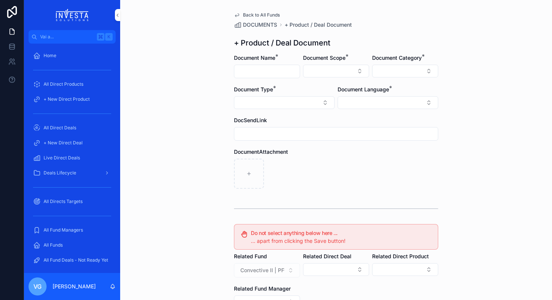
click at [267, 72] on input "contenuto scorrevole" at bounding box center [266, 71] width 65 height 11
paste input "**********"
drag, startPoint x: 239, startPoint y: 70, endPoint x: 220, endPoint y: 74, distance: 18.8
click at [220, 74] on div "**********" at bounding box center [336, 150] width 432 height 300
click at [265, 71] on input "**********" at bounding box center [266, 71] width 65 height 11
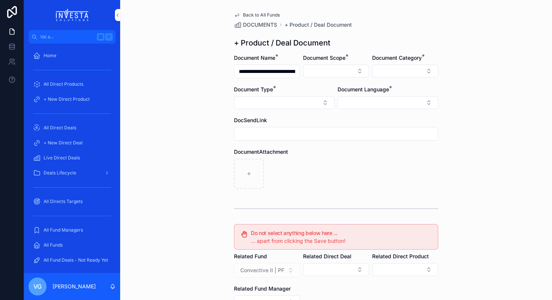
drag, startPoint x: 265, startPoint y: 71, endPoint x: 207, endPoint y: 71, distance: 57.5
click at [207, 71] on div "**********" at bounding box center [336, 150] width 432 height 300
type input "**********"
click at [206, 95] on div "**********" at bounding box center [336, 150] width 432 height 300
click at [325, 63] on div "Document Scope *" at bounding box center [336, 66] width 66 height 24
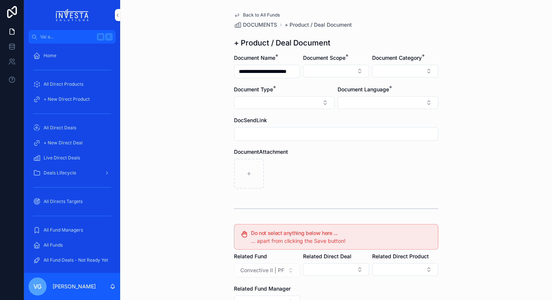
click at [323, 70] on button "Select Button" at bounding box center [336, 71] width 66 height 13
click at [310, 110] on div "Fund" at bounding box center [336, 113] width 104 height 12
click at [413, 63] on div "Document Category *" at bounding box center [405, 66] width 66 height 25
click at [409, 73] on button "Select Button" at bounding box center [405, 71] width 66 height 13
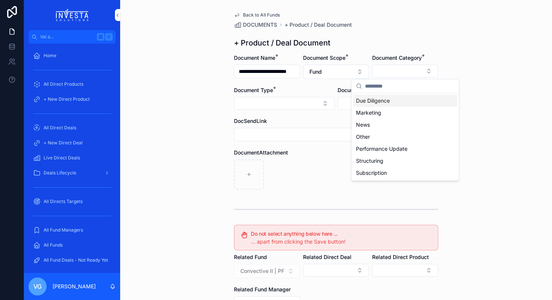
click at [390, 101] on span "Due Diligence" at bounding box center [373, 101] width 34 height 8
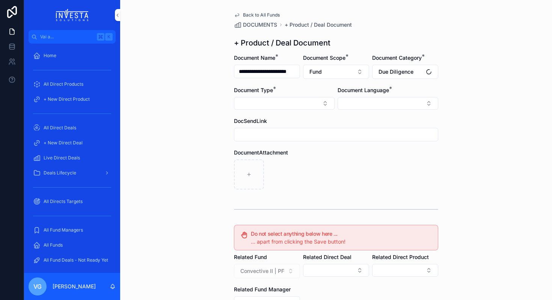
click at [315, 92] on div "Document Type *" at bounding box center [284, 90] width 101 height 8
click at [315, 100] on button "Select Button" at bounding box center [284, 103] width 101 height 13
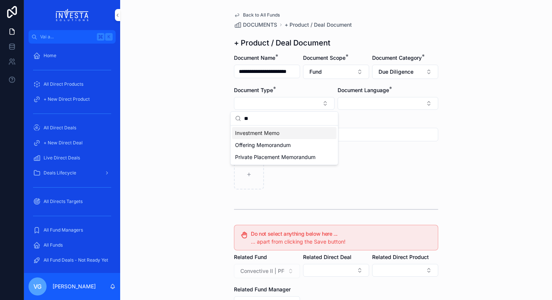
type input "*"
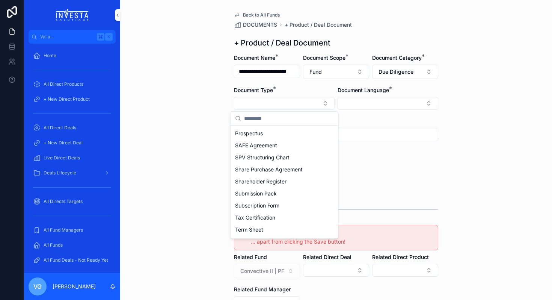
scroll to position [331, 0]
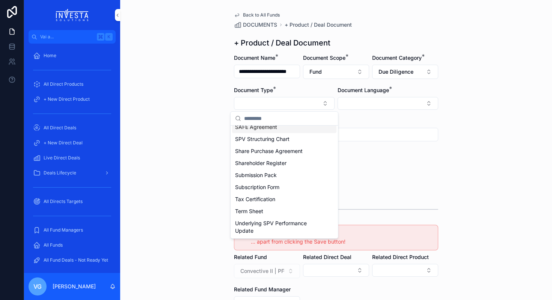
drag, startPoint x: 259, startPoint y: 234, endPoint x: 250, endPoint y: 126, distance: 108.2
click at [248, 127] on div "Annual Report Article of Association Cap Table Certificate of Incorporation Com…" at bounding box center [284, 16] width 104 height 440
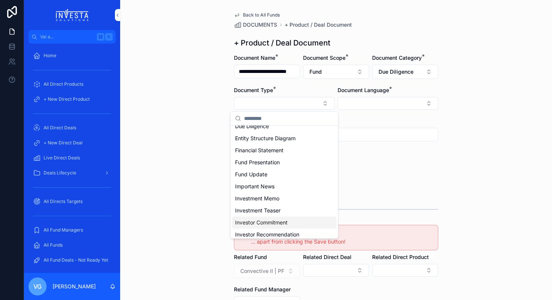
scroll to position [81, 0]
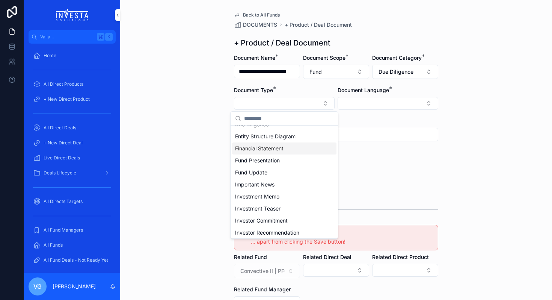
click at [427, 138] on input "contenuto scorrevole" at bounding box center [336, 134] width 204 height 11
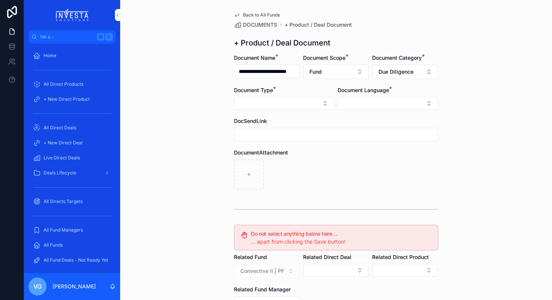
click at [278, 104] on button "Select Button" at bounding box center [284, 103] width 101 height 13
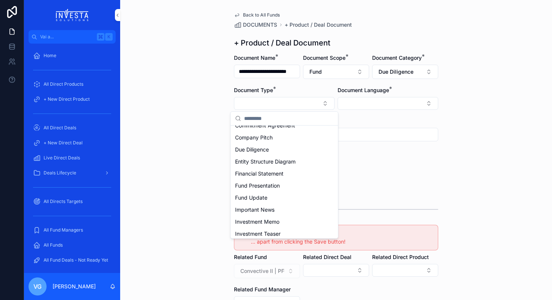
scroll to position [55, 0]
click at [269, 220] on span "Investment Memo" at bounding box center [257, 222] width 44 height 8
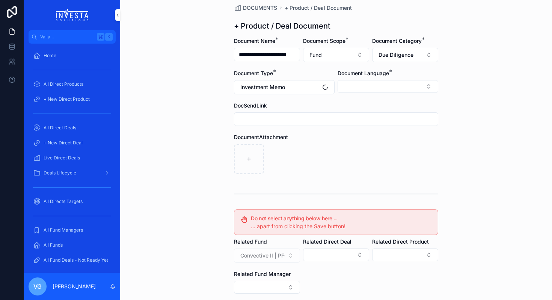
scroll to position [18, 0]
click at [380, 82] on button "Select Button" at bounding box center [388, 85] width 101 height 13
click at [353, 140] on span "English" at bounding box center [347, 140] width 17 height 8
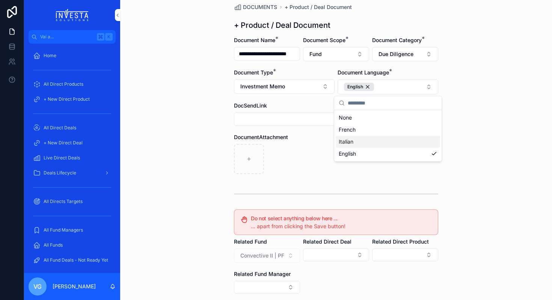
click at [313, 148] on div "contenuto scorrevole" at bounding box center [336, 159] width 204 height 30
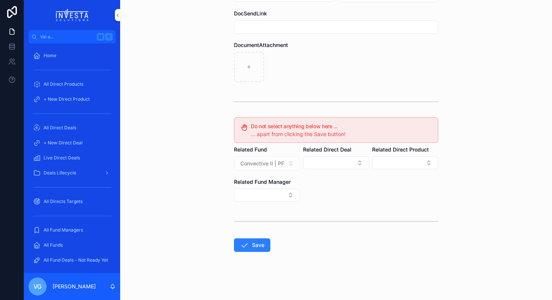
click at [249, 249] on button "Save" at bounding box center [252, 245] width 36 height 14
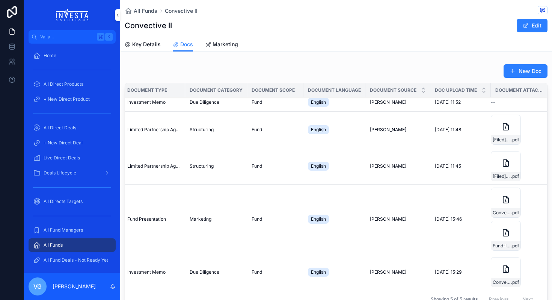
scroll to position [0, 143]
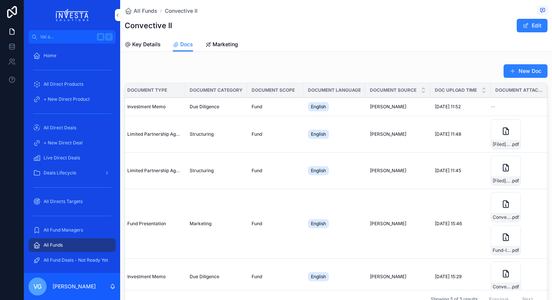
click at [253, 109] on span "Fund" at bounding box center [257, 107] width 11 height 6
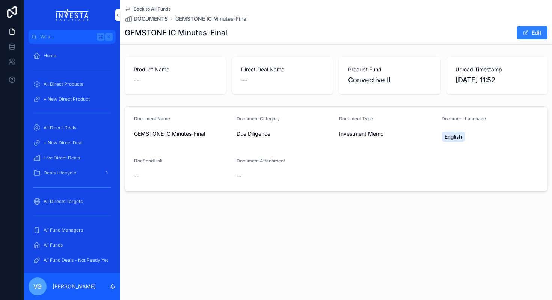
click at [529, 38] on button "Edit" at bounding box center [532, 33] width 31 height 14
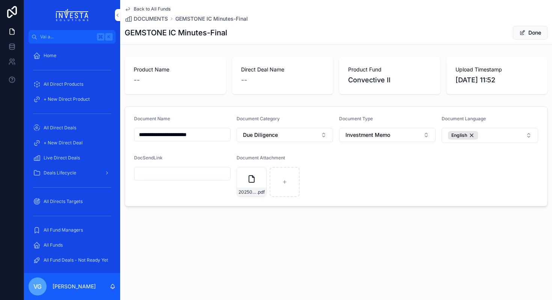
click at [530, 32] on button "Done" at bounding box center [530, 33] width 35 height 14
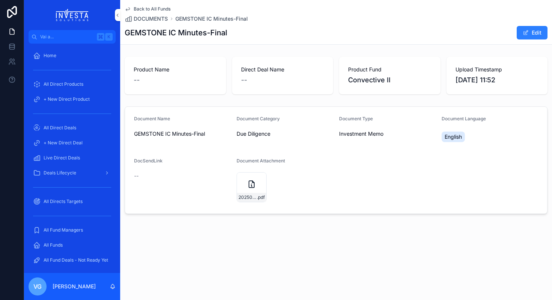
click at [136, 6] on span "Back to All Funds" at bounding box center [152, 9] width 37 height 6
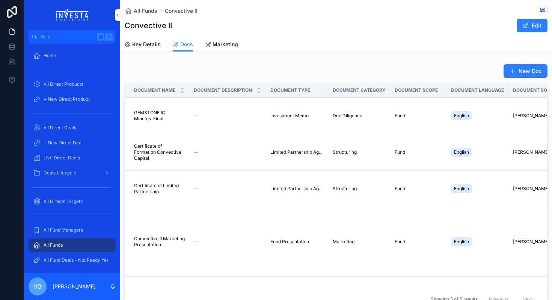
click at [527, 73] on button "New Doc" at bounding box center [526, 71] width 44 height 14
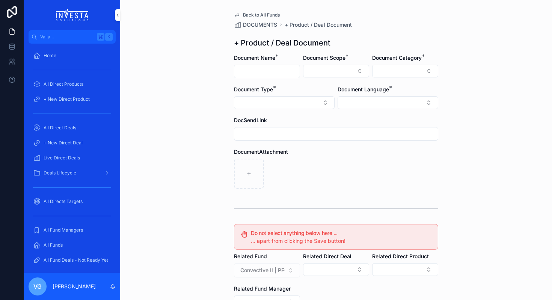
click at [260, 73] on input "contenuto scorrevole" at bounding box center [266, 71] width 65 height 11
type input "**********"
click at [317, 68] on button "Select Button" at bounding box center [336, 71] width 66 height 13
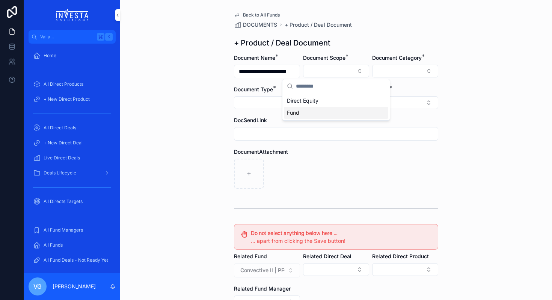
click at [305, 112] on div "Fund" at bounding box center [336, 113] width 104 height 12
click at [386, 70] on button "Select Button" at bounding box center [405, 71] width 66 height 13
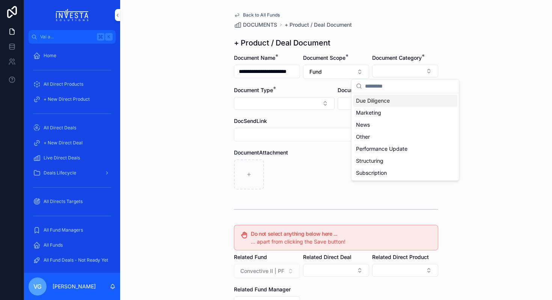
click at [385, 100] on span "Due Diligence" at bounding box center [373, 101] width 34 height 8
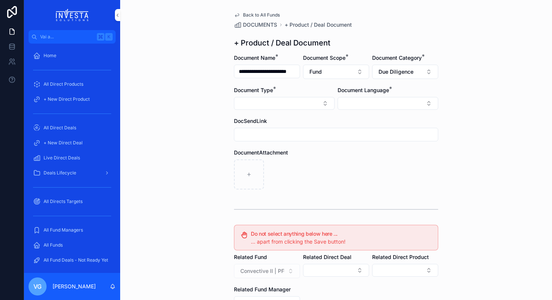
click at [313, 100] on button "Select Button" at bounding box center [284, 103] width 101 height 13
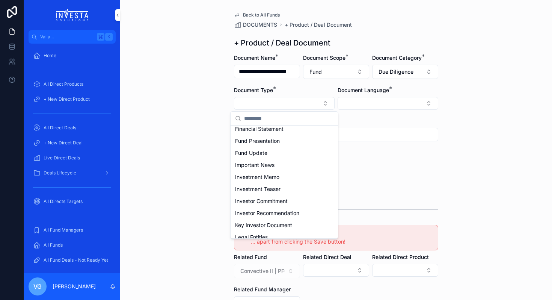
scroll to position [96, 0]
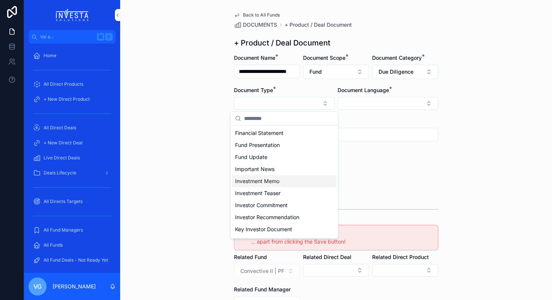
click at [267, 184] on span "Investment Memo" at bounding box center [257, 181] width 44 height 8
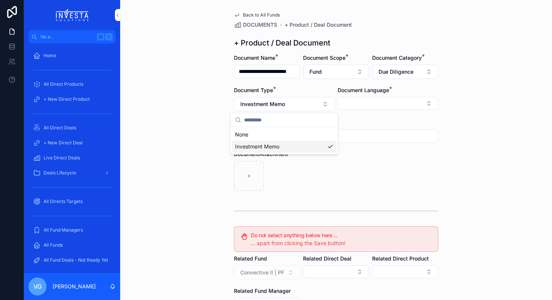
scroll to position [0, 0]
click at [377, 86] on form "**********" at bounding box center [336, 231] width 204 height 355
click at [377, 114] on form "**********" at bounding box center [336, 231] width 204 height 355
click at [377, 100] on button "Select Button" at bounding box center [388, 103] width 101 height 13
click at [353, 159] on span "English" at bounding box center [347, 157] width 17 height 8
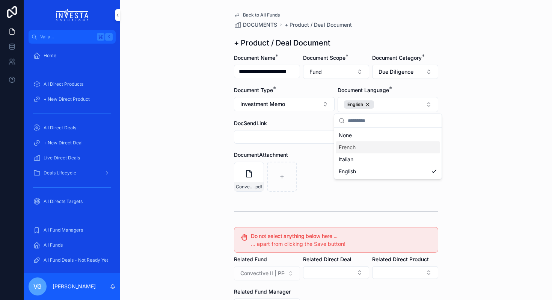
click at [312, 184] on div "Convective-II-Investment-Recommendation-27.05.25 .pdf" at bounding box center [336, 177] width 204 height 30
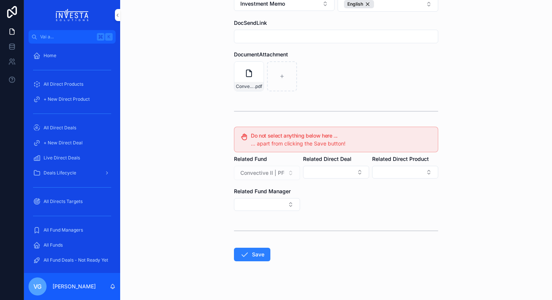
scroll to position [110, 0]
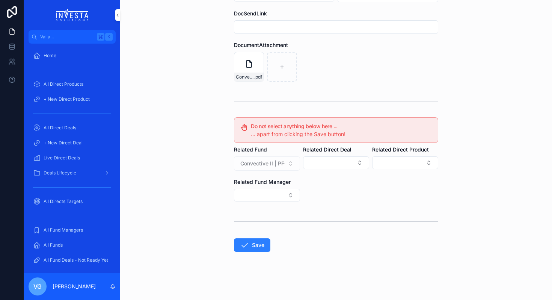
click at [248, 245] on icon "contenuto scorrevole" at bounding box center [244, 244] width 9 height 9
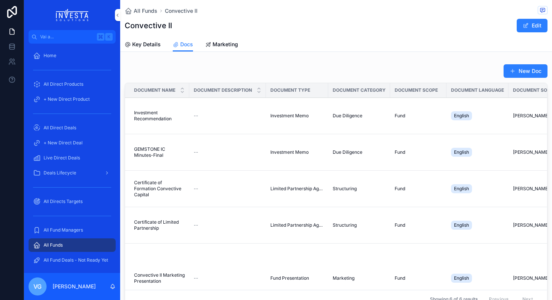
click at [519, 72] on button "New Doc" at bounding box center [526, 71] width 44 height 14
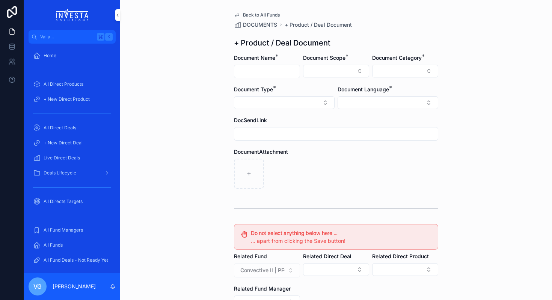
click at [282, 70] on input "contenuto scorrevole" at bounding box center [266, 71] width 65 height 11
type input "**********"
click at [326, 76] on button "Select Button" at bounding box center [336, 71] width 66 height 13
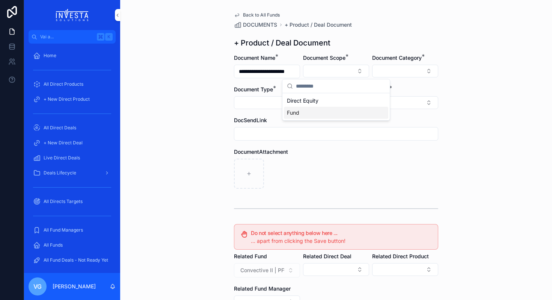
click at [324, 112] on div "Fund" at bounding box center [336, 113] width 104 height 12
click at [383, 72] on button "Select Button" at bounding box center [405, 71] width 66 height 13
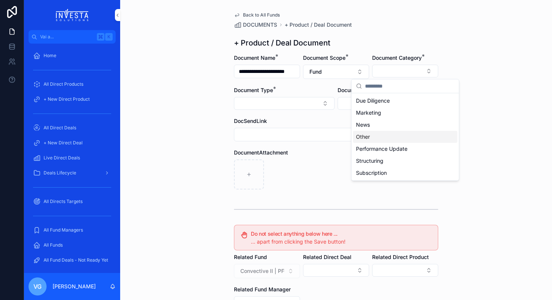
click at [375, 134] on div "Other" at bounding box center [405, 137] width 104 height 12
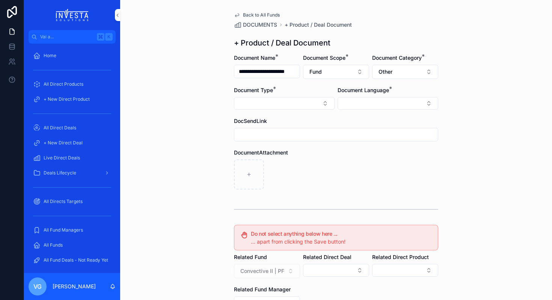
click at [300, 104] on button "Select Button" at bounding box center [284, 103] width 101 height 13
type input "***"
click at [283, 133] on div "Other" at bounding box center [284, 133] width 104 height 12
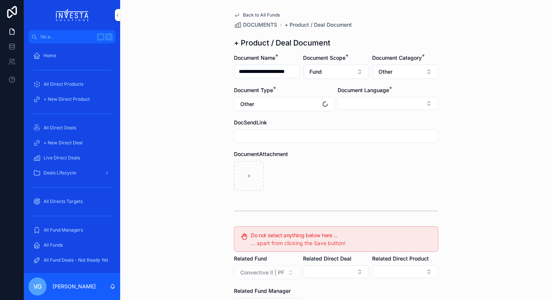
click at [364, 110] on div "Document Language *" at bounding box center [388, 98] width 101 height 25
click at [366, 107] on button "Select Button" at bounding box center [388, 103] width 101 height 13
click at [361, 161] on div "English" at bounding box center [388, 157] width 104 height 12
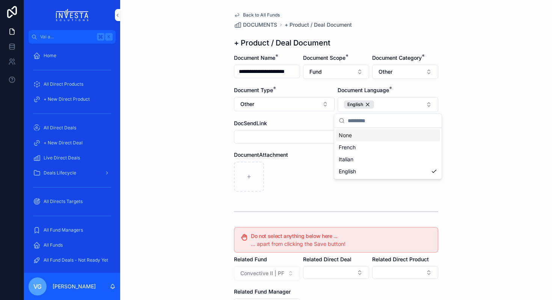
click at [493, 40] on div "**********" at bounding box center [336, 150] width 432 height 300
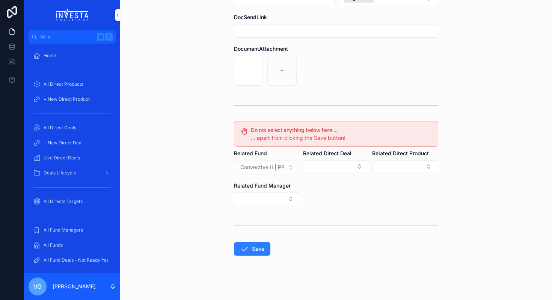
scroll to position [110, 0]
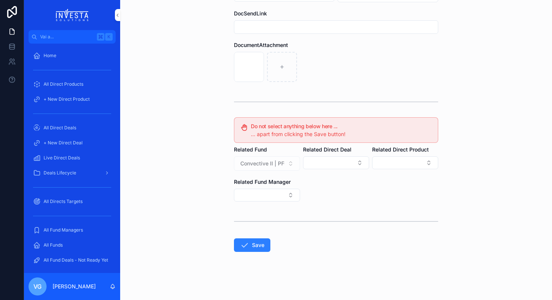
click at [255, 243] on button "Save" at bounding box center [252, 245] width 36 height 14
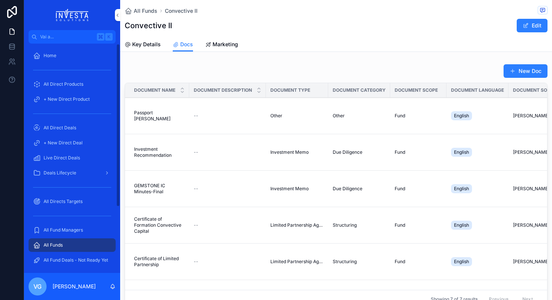
click at [81, 230] on span "All Fund Managers" at bounding box center [63, 230] width 39 height 6
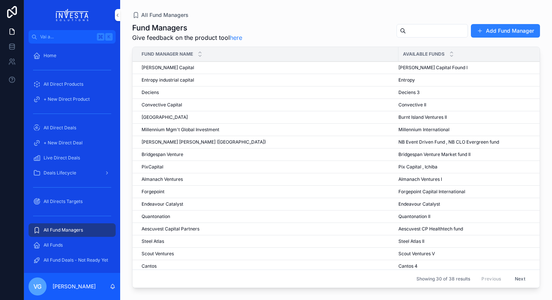
click at [156, 92] on span "Deciens" at bounding box center [150, 92] width 17 height 6
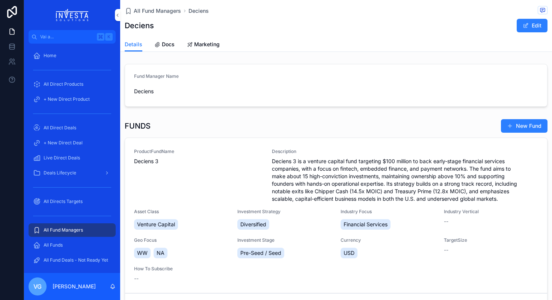
click at [169, 169] on div "ProductFundName Deciens 3" at bounding box center [198, 175] width 129 height 54
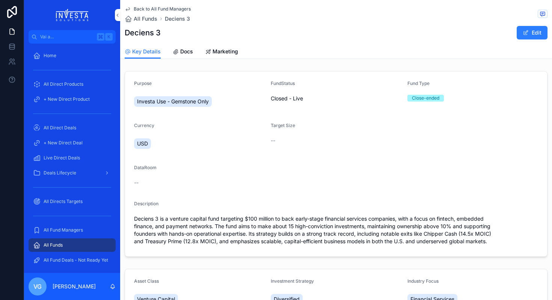
click at [180, 50] on span "Docs" at bounding box center [186, 52] width 13 height 8
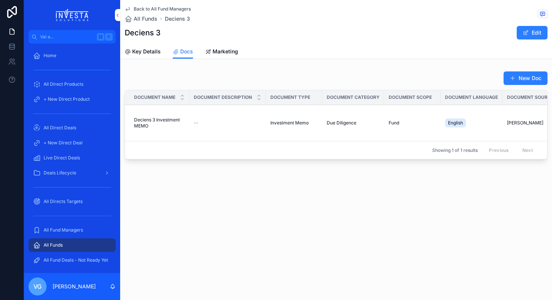
click at [517, 73] on button "New Doc" at bounding box center [526, 78] width 44 height 14
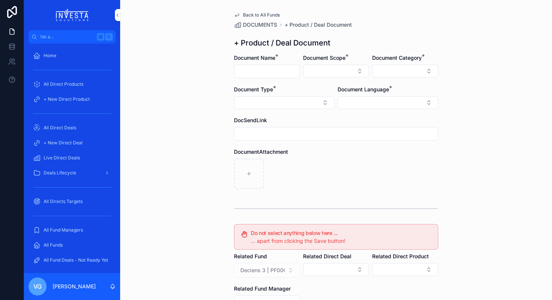
click at [246, 69] on input "contenuto scorrevole" at bounding box center [266, 71] width 65 height 11
drag, startPoint x: 282, startPoint y: 72, endPoint x: 269, endPoint y: 72, distance: 13.2
click at [269, 72] on input "**********" at bounding box center [266, 71] width 65 height 11
type input "**********"
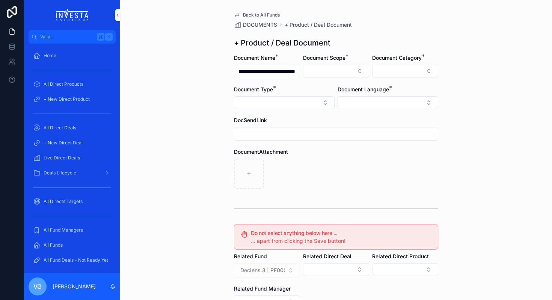
click at [337, 71] on button "Select Button" at bounding box center [336, 71] width 66 height 13
click at [336, 115] on div "Fund" at bounding box center [336, 113] width 104 height 12
click at [406, 73] on button "Select Button" at bounding box center [405, 71] width 66 height 13
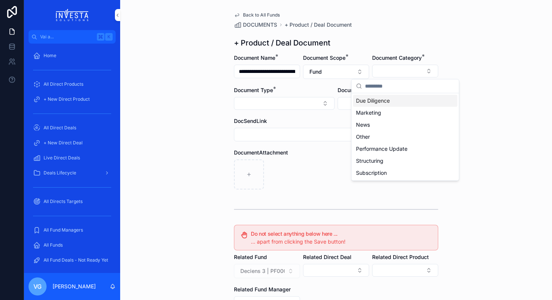
click at [407, 99] on div "Due Diligence" at bounding box center [405, 101] width 104 height 12
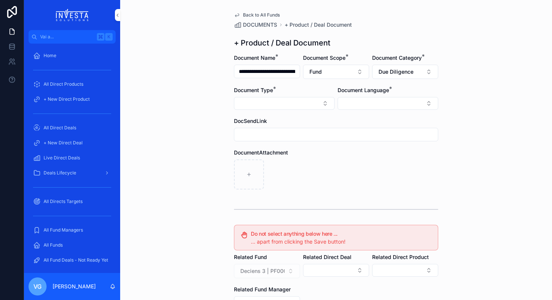
click at [306, 114] on form "**********" at bounding box center [336, 230] width 204 height 353
click at [311, 106] on button "Select Button" at bounding box center [284, 103] width 101 height 13
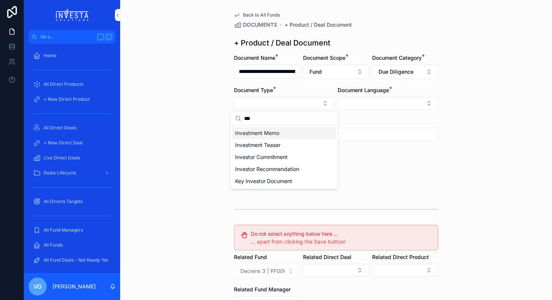
type input "***"
click at [283, 135] on div "Investment Memo" at bounding box center [284, 133] width 104 height 12
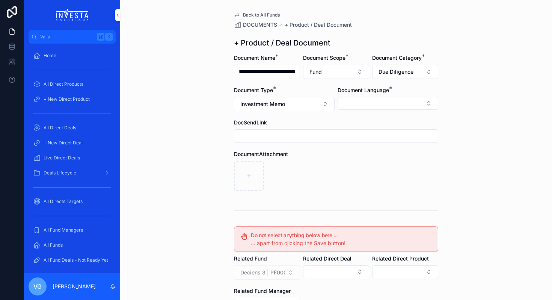
click at [350, 104] on button "Select Button" at bounding box center [388, 103] width 101 height 13
click at [349, 156] on span "English" at bounding box center [347, 157] width 17 height 8
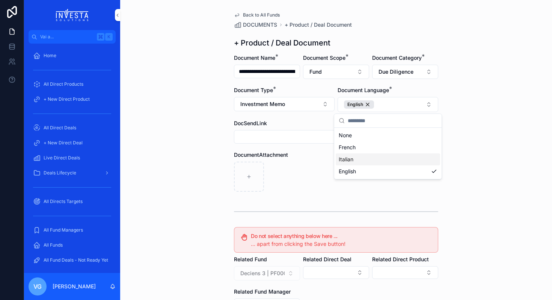
click at [299, 165] on div "contenuto scorrevole" at bounding box center [336, 177] width 204 height 30
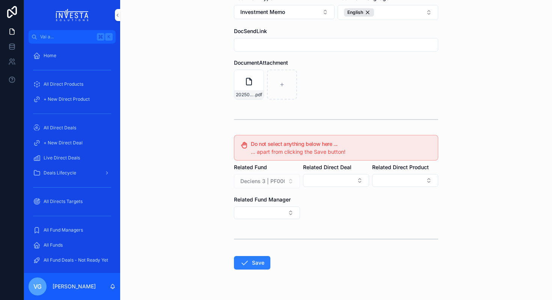
scroll to position [110, 0]
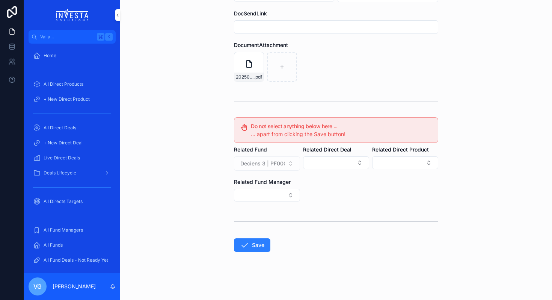
click at [255, 247] on button "Save" at bounding box center [252, 245] width 36 height 14
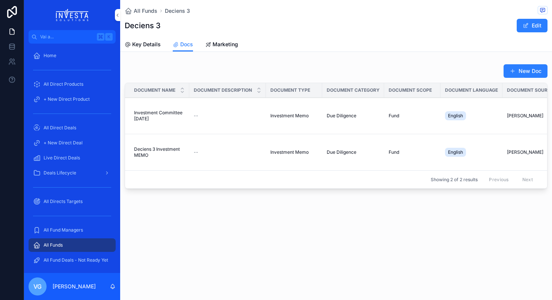
click at [532, 71] on button "New Doc" at bounding box center [526, 71] width 44 height 14
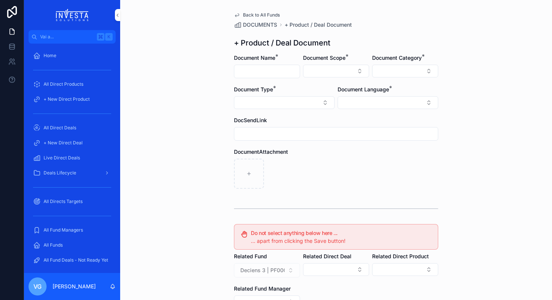
click at [262, 66] on input "contenuto scorrevole" at bounding box center [266, 71] width 65 height 11
paste input "**********"
click at [339, 74] on button "Select Button" at bounding box center [336, 71] width 66 height 13
click at [281, 73] on input "**********" at bounding box center [266, 71] width 65 height 11
drag, startPoint x: 281, startPoint y: 73, endPoint x: 295, endPoint y: 73, distance: 14.3
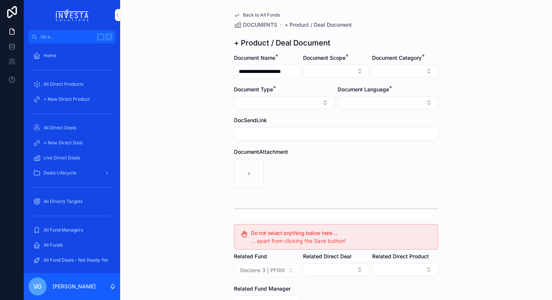
click at [295, 73] on input "**********" at bounding box center [266, 71] width 65 height 11
type input "**********"
click at [347, 69] on button "Select Button" at bounding box center [336, 71] width 66 height 13
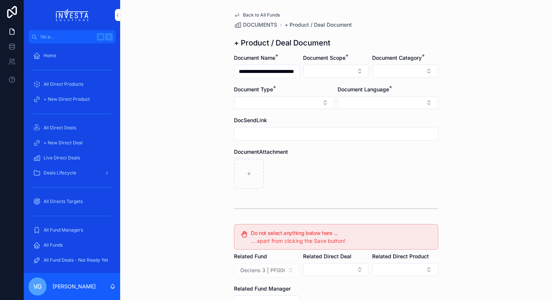
scroll to position [0, 0]
click at [327, 112] on div "Fund" at bounding box center [336, 113] width 104 height 12
click at [401, 72] on button "Select Button" at bounding box center [405, 71] width 66 height 13
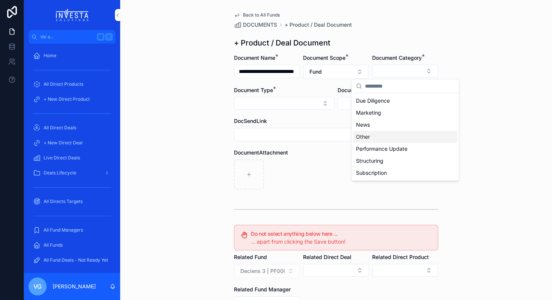
click at [389, 131] on div "Other" at bounding box center [405, 137] width 104 height 12
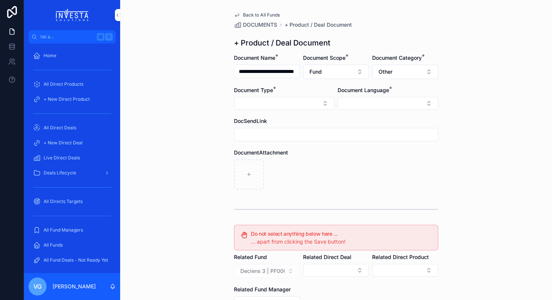
click at [299, 97] on button "Select Button" at bounding box center [284, 103] width 101 height 13
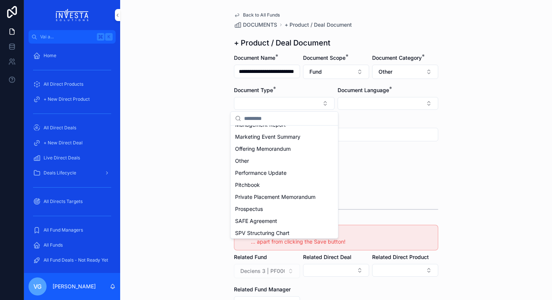
scroll to position [236, 0]
click at [278, 163] on div "Other" at bounding box center [284, 161] width 104 height 12
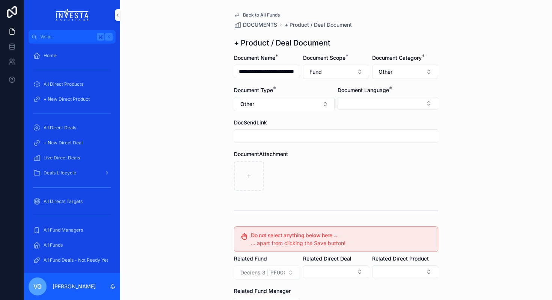
click at [398, 100] on button "Select Button" at bounding box center [388, 103] width 101 height 13
click at [376, 156] on div "English" at bounding box center [388, 157] width 104 height 12
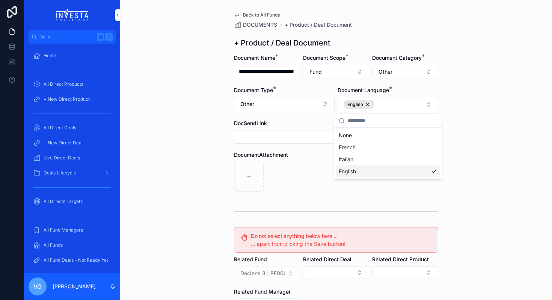
click at [302, 184] on div "contenuto scorrevole" at bounding box center [336, 177] width 204 height 30
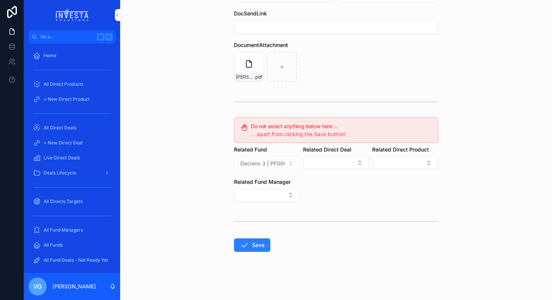
click at [252, 249] on button "Save" at bounding box center [252, 245] width 36 height 14
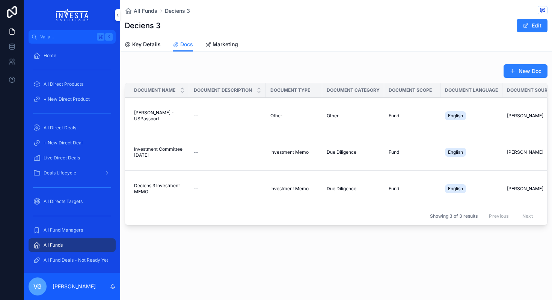
click at [515, 75] on button "New Doc" at bounding box center [526, 71] width 44 height 14
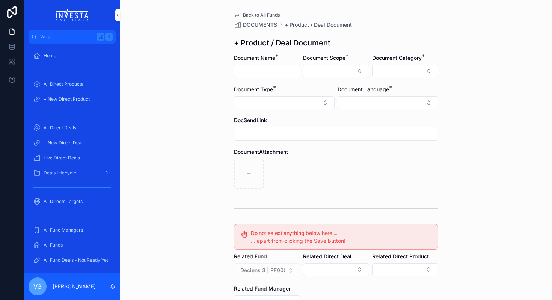
click at [268, 68] on input "contenuto scorrevole" at bounding box center [266, 71] width 65 height 11
type input "**********"
click at [340, 65] on button "Select Button" at bounding box center [336, 71] width 66 height 13
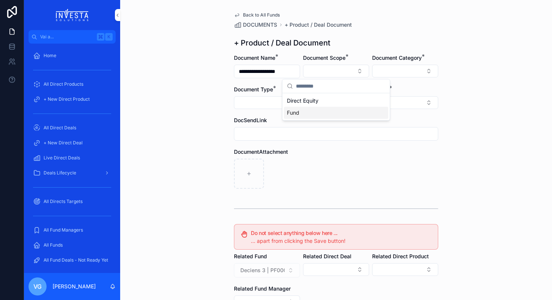
click at [328, 112] on div "Fund" at bounding box center [336, 113] width 104 height 12
click at [380, 65] on button "Select Button" at bounding box center [405, 71] width 66 height 13
click at [393, 16] on div "Back to All Funds" at bounding box center [336, 15] width 204 height 6
click at [392, 59] on span "Document Category" at bounding box center [397, 57] width 50 height 6
click at [392, 68] on button "Select Button" at bounding box center [405, 71] width 66 height 13
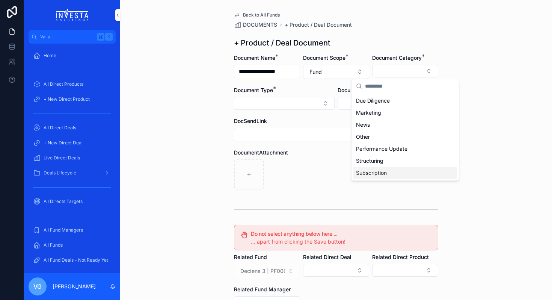
click at [392, 169] on div "Subscription" at bounding box center [405, 173] width 104 height 12
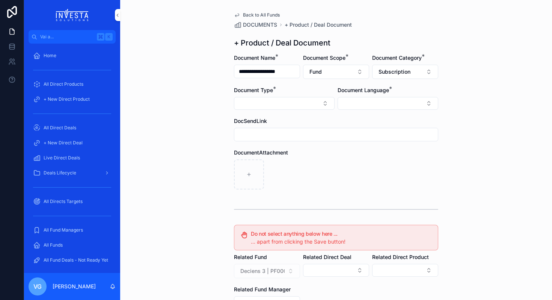
click at [310, 100] on button "Select Button" at bounding box center [284, 103] width 101 height 13
type input "***"
click at [296, 142] on div "Subscription Form" at bounding box center [284, 145] width 104 height 12
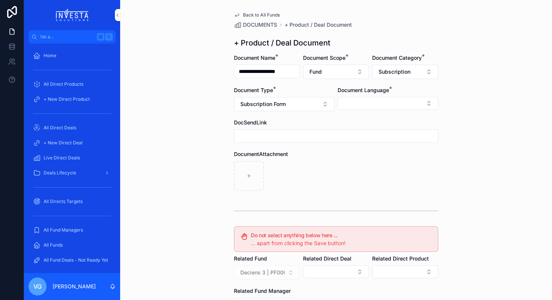
click at [390, 98] on button "Select Button" at bounding box center [388, 103] width 101 height 13
click at [367, 155] on div "English" at bounding box center [388, 157] width 104 height 12
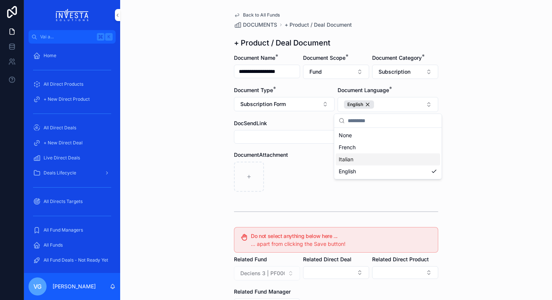
click at [315, 159] on div "DocumentAttachment" at bounding box center [336, 171] width 204 height 41
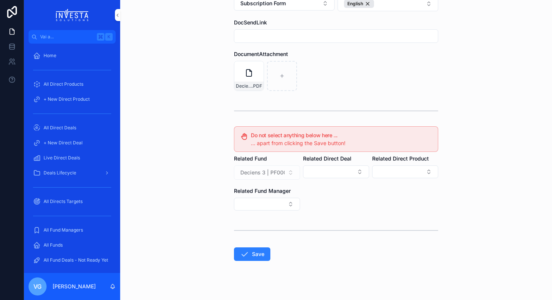
scroll to position [110, 0]
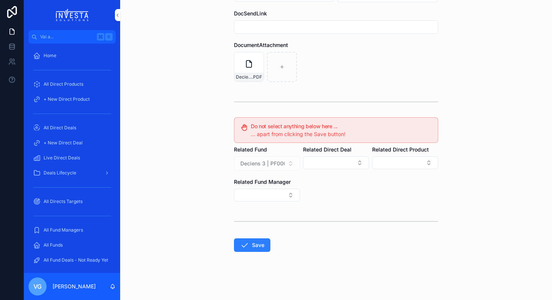
click at [259, 243] on button "Save" at bounding box center [252, 245] width 36 height 14
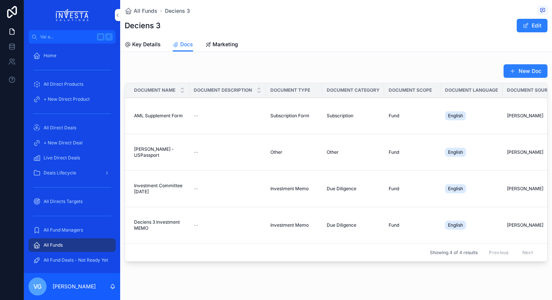
click at [531, 67] on button "New Doc" at bounding box center [526, 71] width 44 height 14
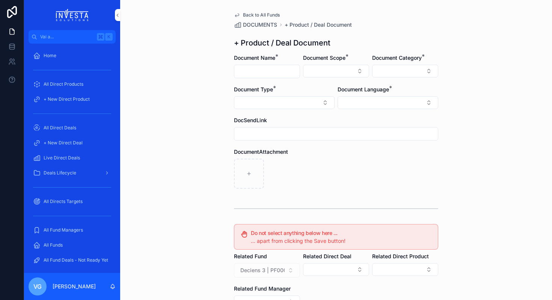
click at [257, 73] on input "contenuto scorrevole" at bounding box center [266, 71] width 65 height 11
type input "**********"
click at [309, 71] on button "Select Button" at bounding box center [336, 71] width 66 height 13
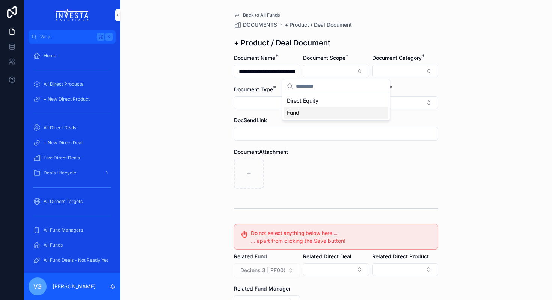
click at [307, 116] on div "Fund" at bounding box center [336, 113] width 104 height 12
click at [392, 63] on div "Document Category *" at bounding box center [405, 66] width 66 height 25
click at [392, 72] on button "Select Button" at bounding box center [405, 71] width 66 height 13
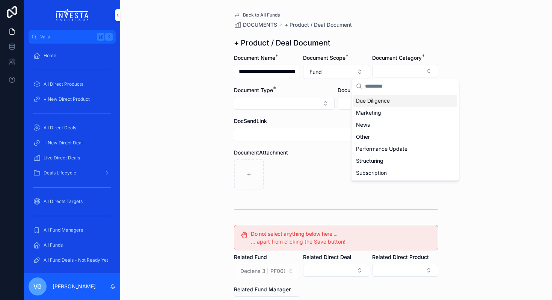
click at [385, 101] on span "Due Diligence" at bounding box center [373, 101] width 34 height 8
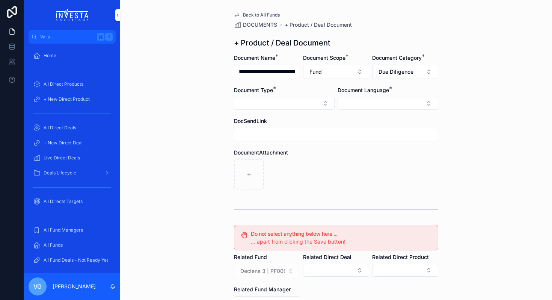
click at [306, 107] on button "Select Button" at bounding box center [284, 103] width 101 height 13
type input "****"
click at [293, 134] on span "Limited Partnership Agreement" at bounding box center [273, 133] width 77 height 8
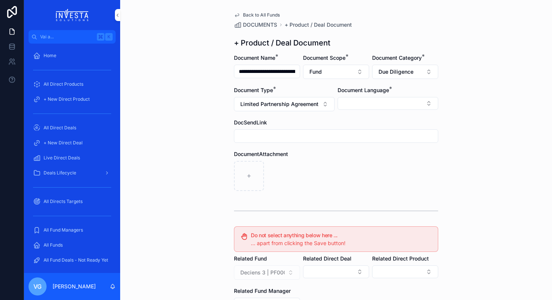
click at [380, 103] on button "Select Button" at bounding box center [388, 103] width 101 height 13
click at [362, 160] on div "English" at bounding box center [388, 157] width 104 height 12
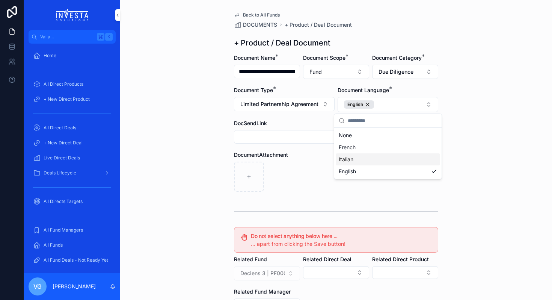
click at [268, 160] on div "DocumentAttachment" at bounding box center [336, 171] width 204 height 41
click at [320, 186] on div "Deciens Capital Fund 2023, L.P. - Certificate of Limited Partnership (Filed) .p…" at bounding box center [336, 177] width 204 height 30
click at [428, 67] on button "Due Diligence" at bounding box center [405, 72] width 66 height 14
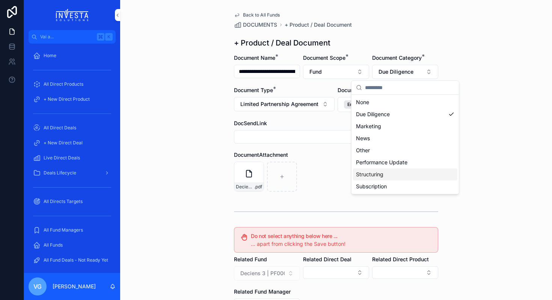
click at [385, 173] on div "Structuring" at bounding box center [405, 174] width 104 height 12
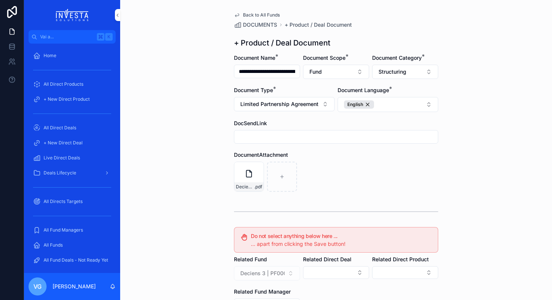
click at [273, 105] on span "Limited Partnership Agreement" at bounding box center [279, 104] width 78 height 8
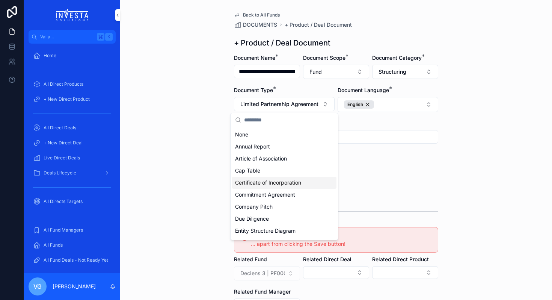
click at [268, 187] on div "Certificate of Incorporation" at bounding box center [284, 183] width 104 height 12
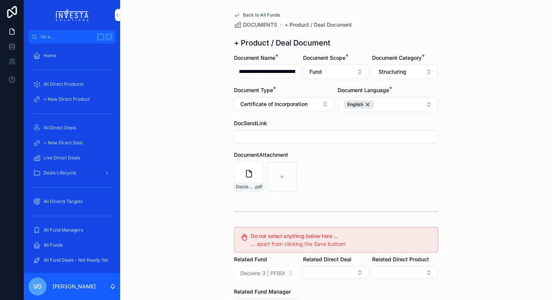
scroll to position [110, 0]
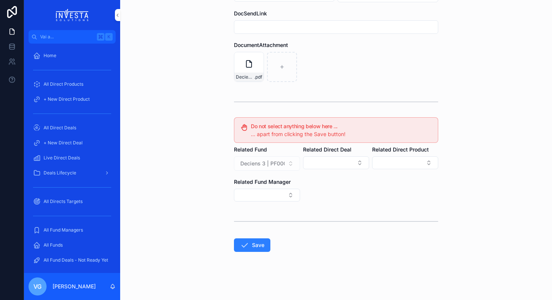
click at [251, 251] on button "Save" at bounding box center [252, 245] width 36 height 14
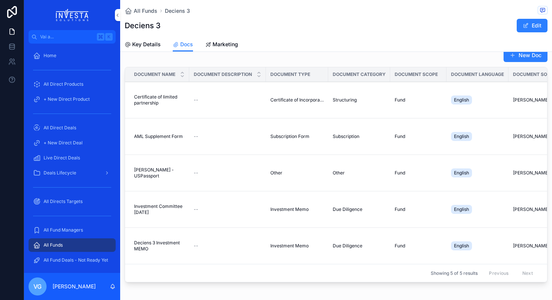
scroll to position [52, 0]
